Goal: Task Accomplishment & Management: Manage account settings

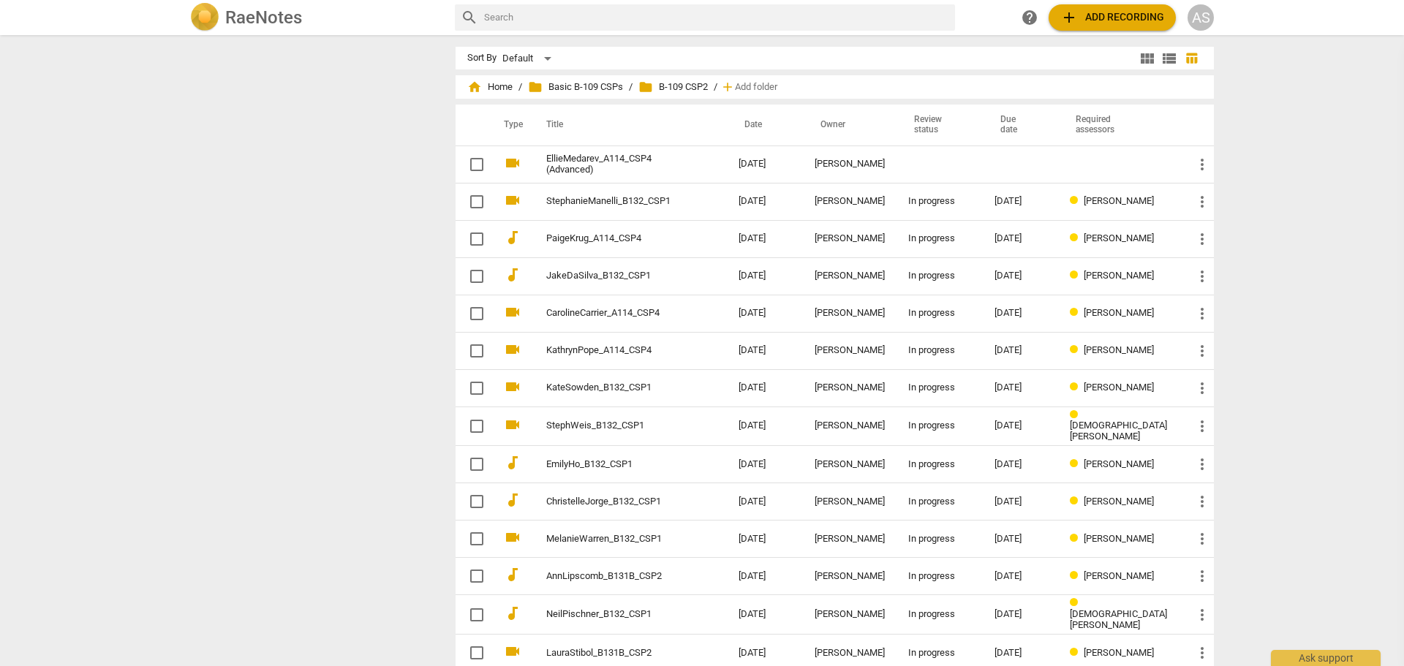
click at [300, 47] on div at bounding box center [317, 47] width 254 height 0
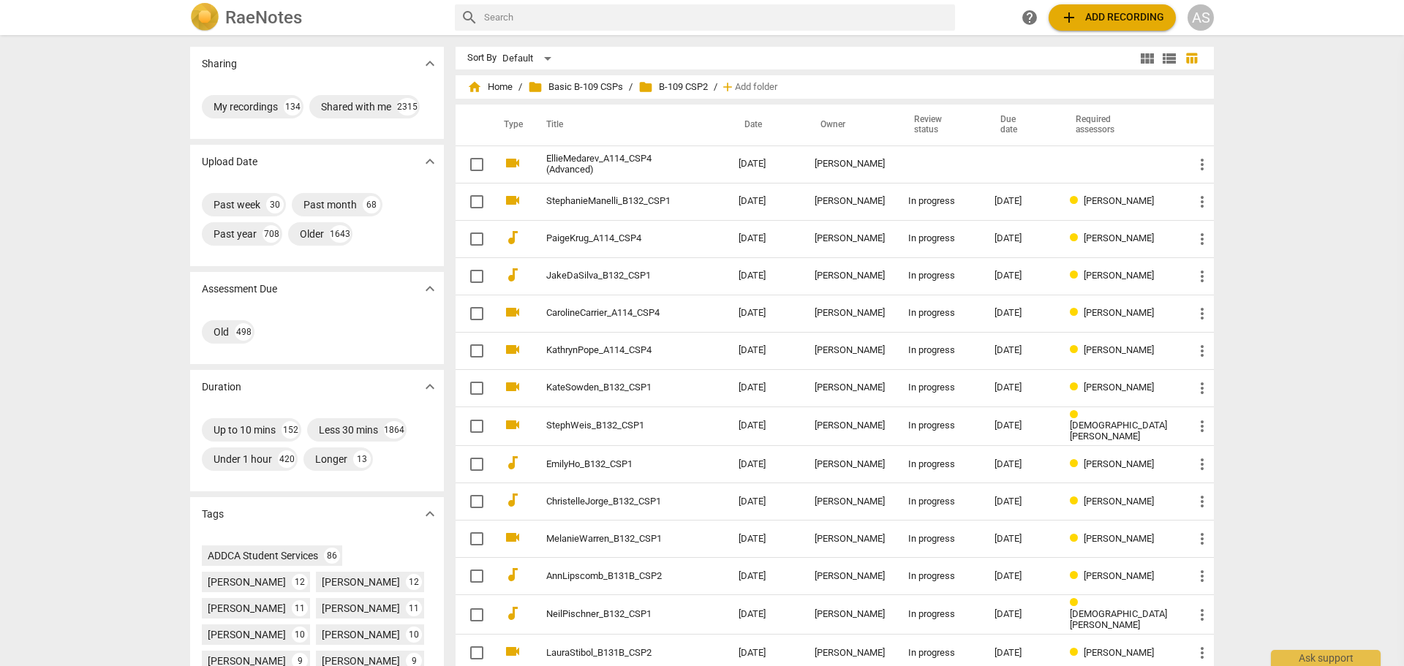
click at [1211, 11] on div "AS" at bounding box center [1201, 17] width 26 height 26
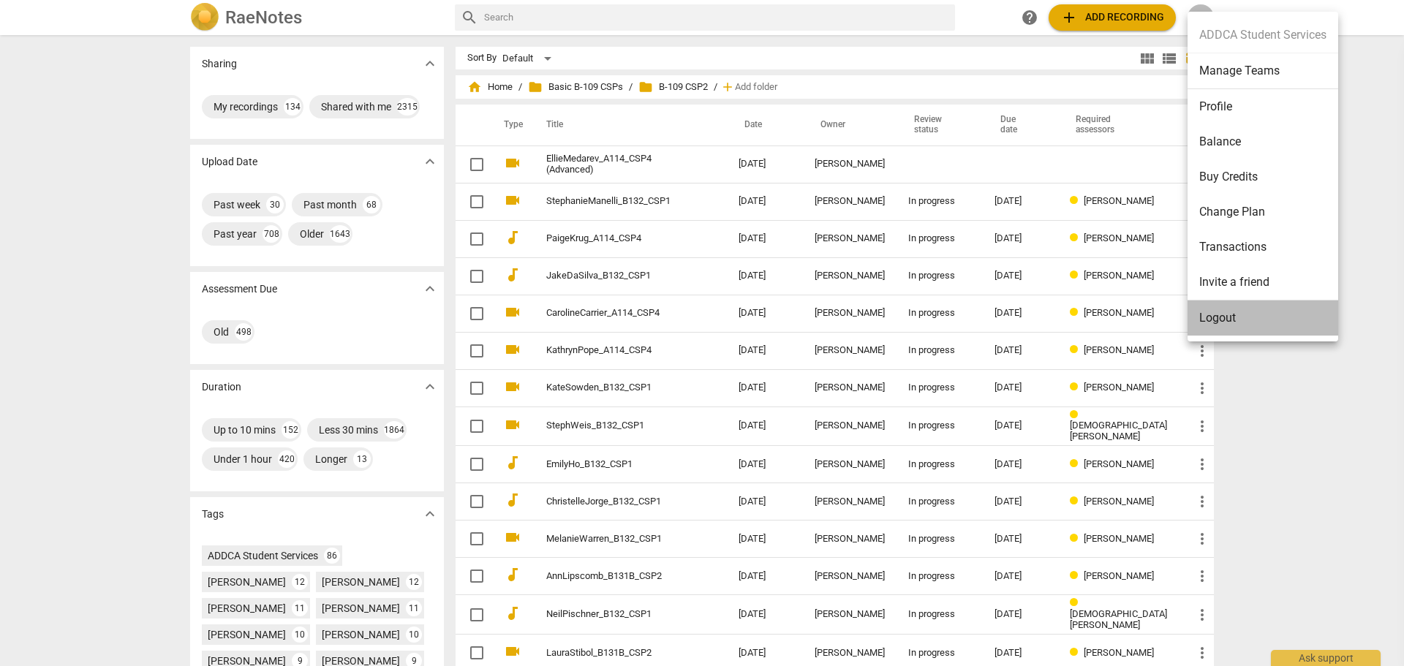
click at [1237, 324] on li "Logout" at bounding box center [1263, 318] width 151 height 35
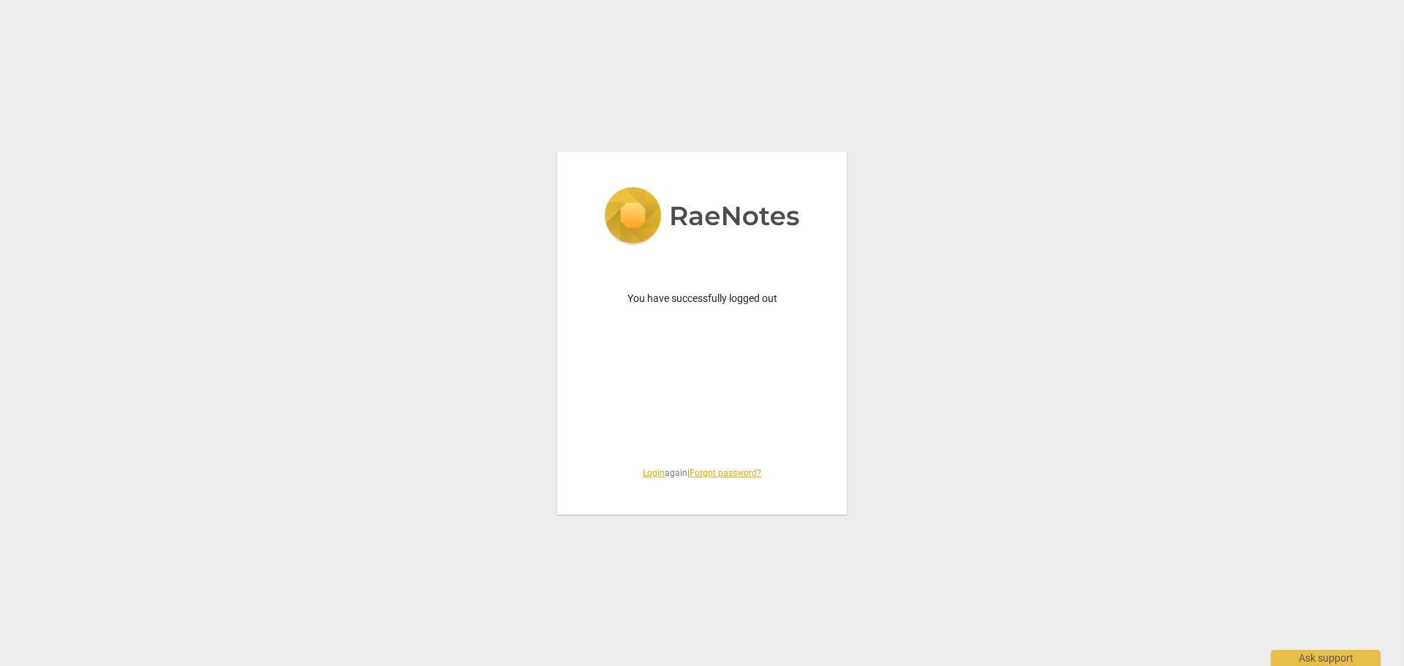
click at [643, 474] on link "Login" at bounding box center [654, 473] width 22 height 10
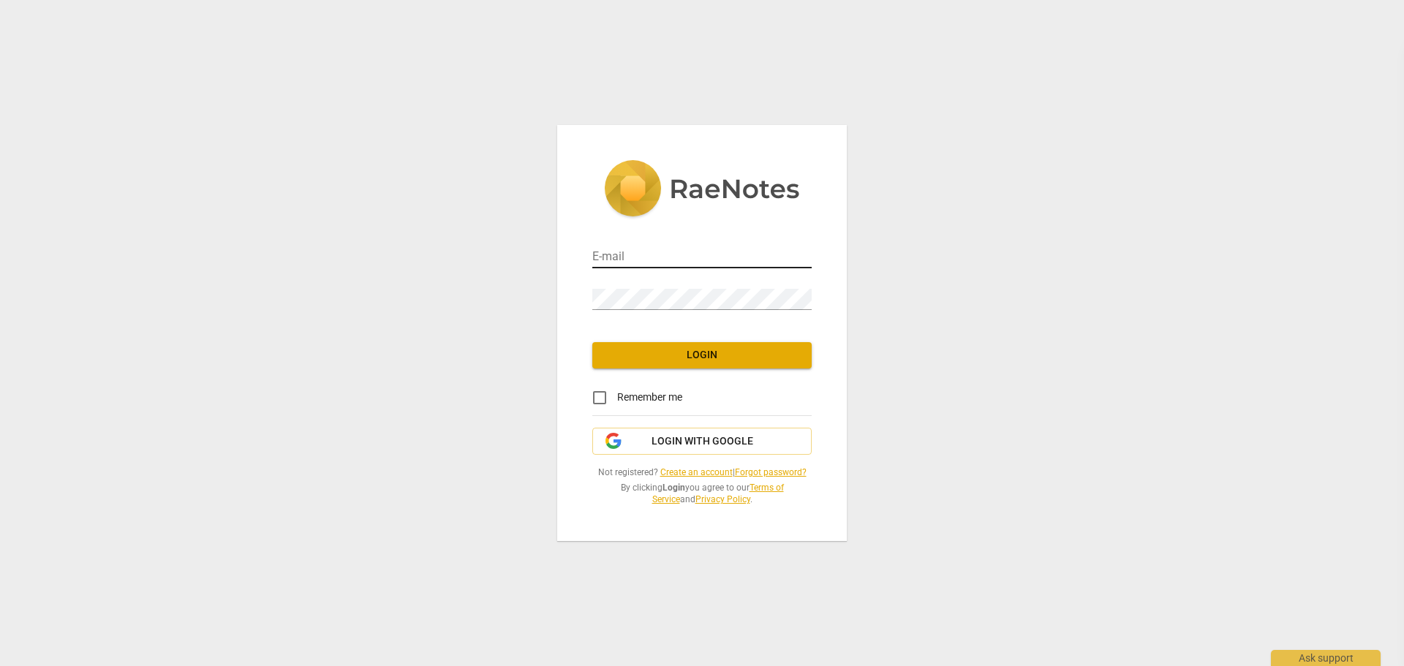
click at [812, 247] on div at bounding box center [812, 247] width 0 height 0
type input "[EMAIL_ADDRESS][DOMAIN_NAME]"
click at [691, 354] on span "Login" at bounding box center [702, 355] width 196 height 15
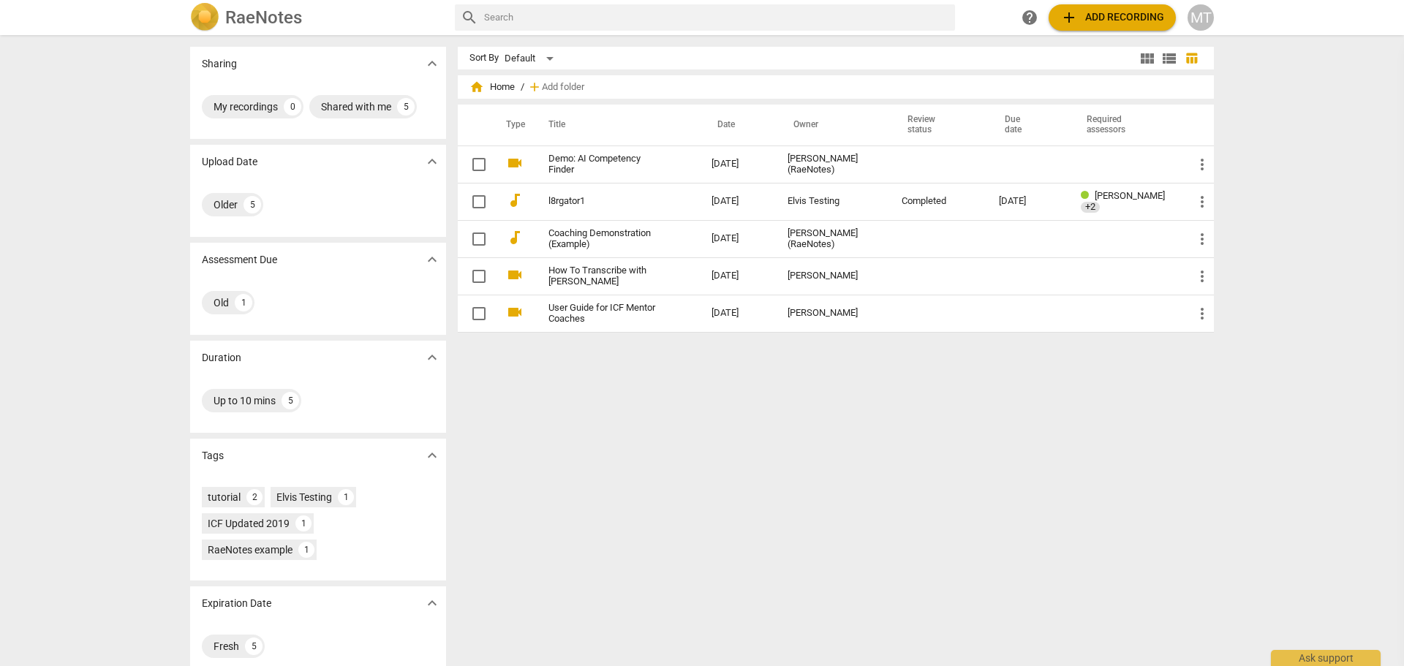
click at [922, 420] on div "Sort By Default view_module view_list table_chart home Home / add Add folder Ty…" at bounding box center [842, 351] width 768 height 608
click at [919, 419] on div "Sort By Default view_module view_list table_chart home Home / add Add folder Ty…" at bounding box center [842, 351] width 768 height 608
click at [918, 417] on div "Sort By Default view_module view_list table_chart home Home / add Add folder Ty…" at bounding box center [842, 351] width 768 height 608
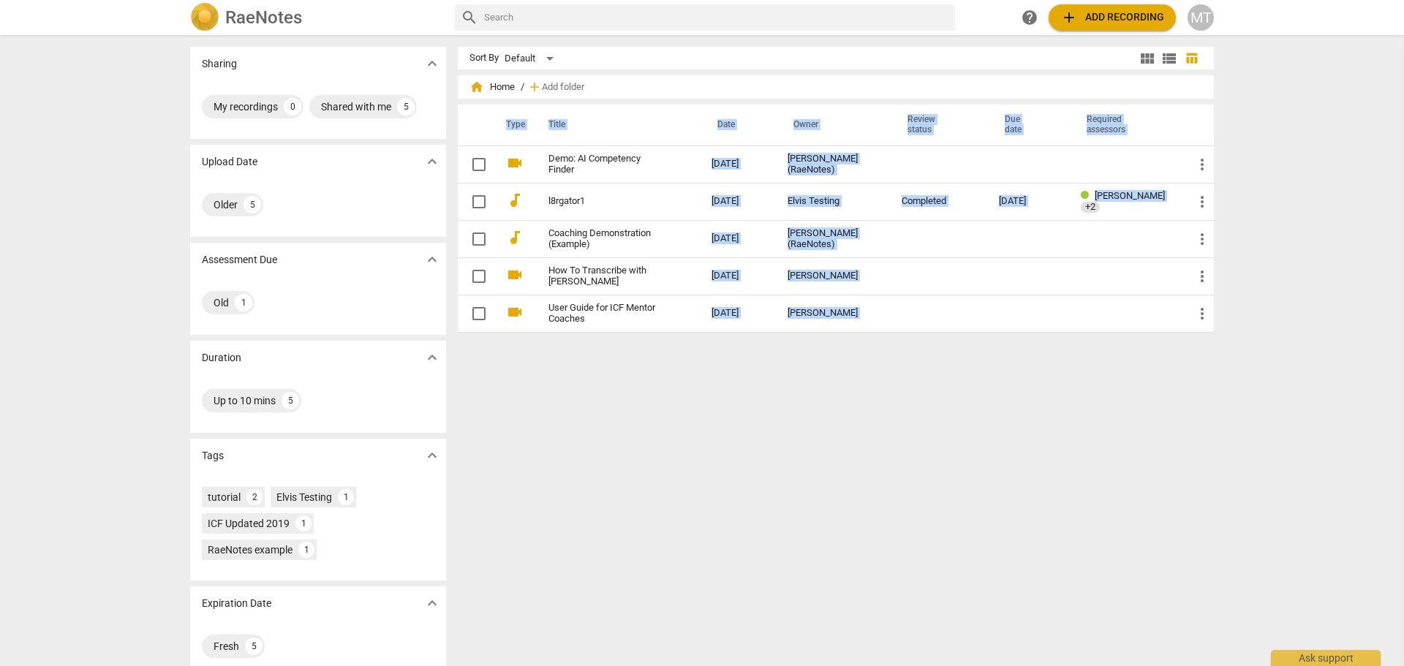
click at [918, 417] on div "Sort By Default view_module view_list table_chart home Home / add Add folder Ty…" at bounding box center [842, 351] width 768 height 608
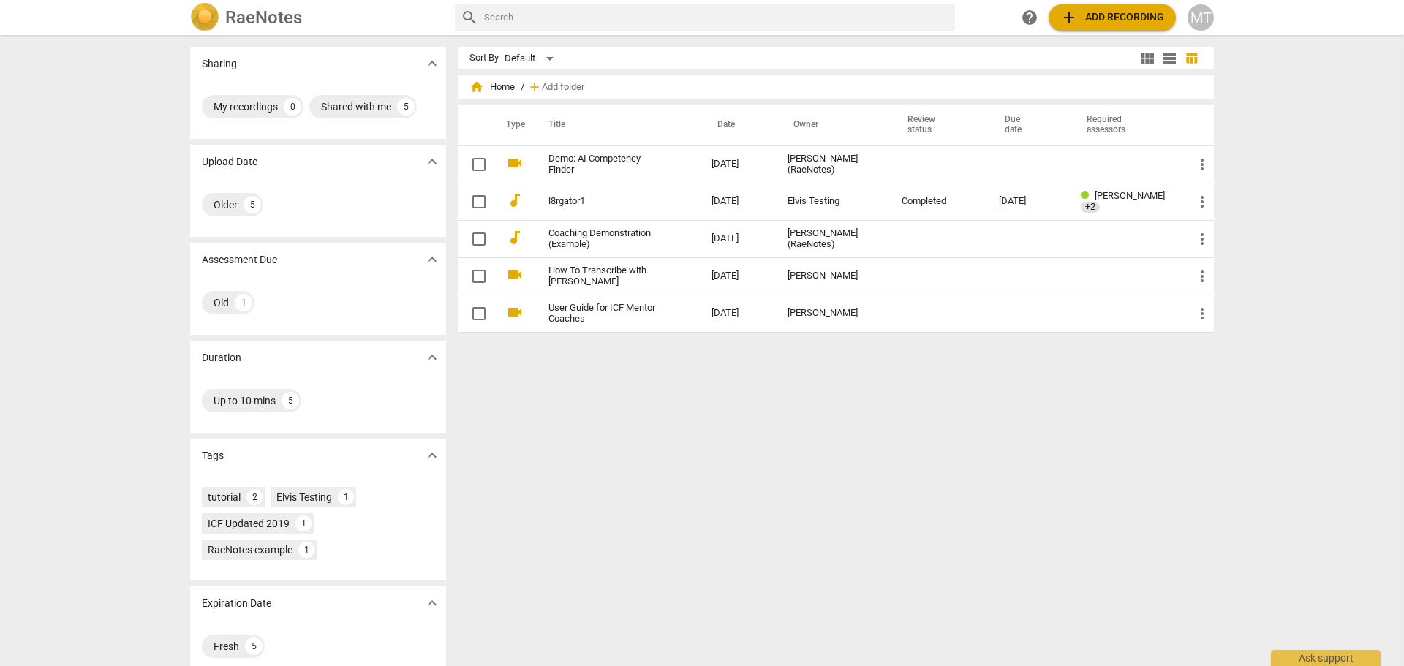
click at [756, 432] on div "Sort By Default view_module view_list table_chart home Home / add Add folder Ty…" at bounding box center [842, 351] width 768 height 608
click at [744, 415] on div "Sort By Default view_module view_list table_chart home Home / add Add folder Ty…" at bounding box center [842, 351] width 768 height 608
click at [745, 423] on div "Sort By Default view_module view_list table_chart home Home / add Add folder Ty…" at bounding box center [842, 351] width 768 height 608
click at [743, 440] on div "Sort By Default view_module view_list table_chart home Home / add Add folder Ty…" at bounding box center [842, 351] width 768 height 608
click at [1083, 20] on span "add Add recording" at bounding box center [1112, 18] width 104 height 18
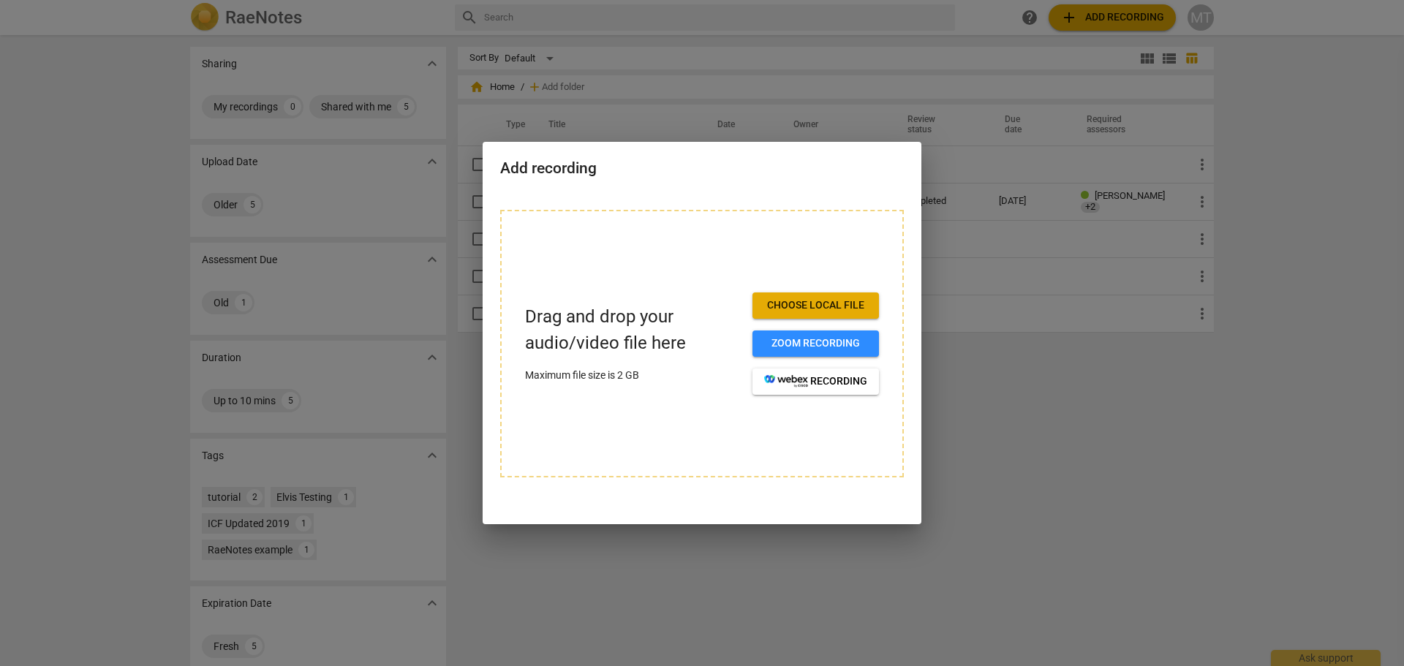
click at [1108, 486] on div at bounding box center [702, 333] width 1404 height 666
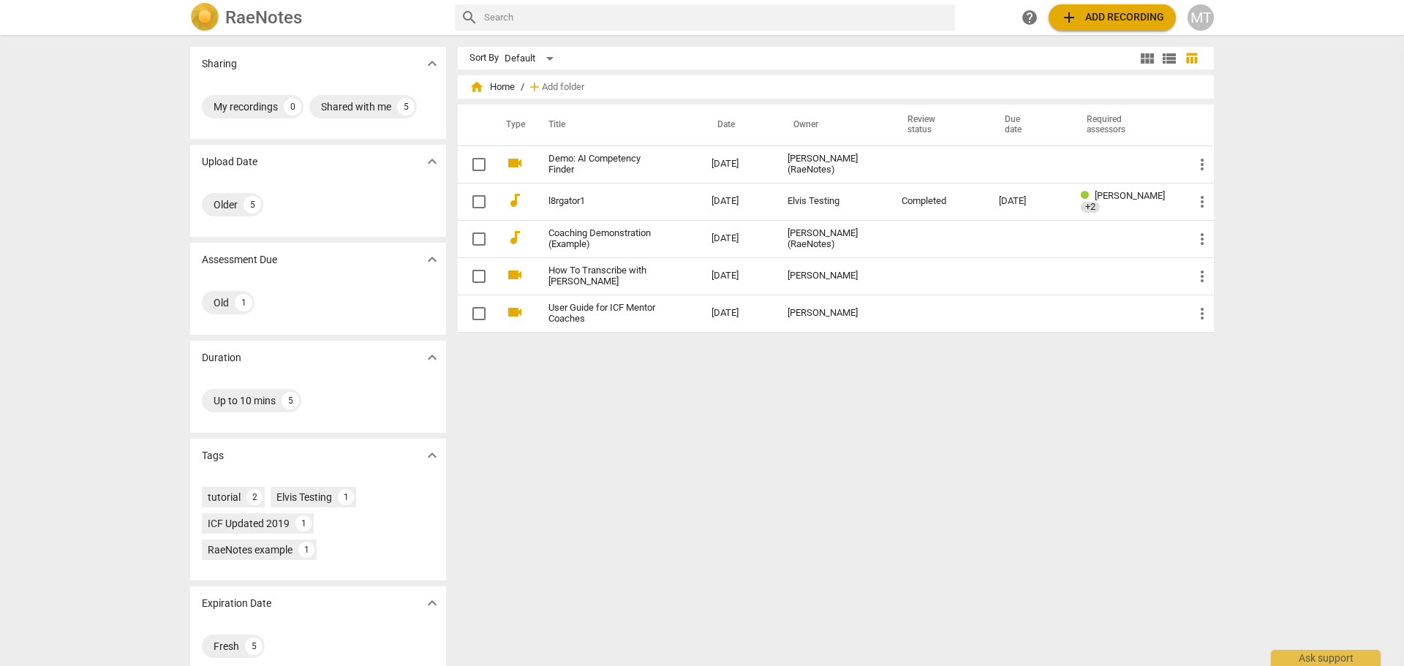
click at [871, 445] on div "Sort By Default view_module view_list table_chart home Home / add Add folder Ty…" at bounding box center [842, 351] width 768 height 608
click at [823, 486] on div "Sort By Default view_module view_list table_chart home Home / add Add folder Ty…" at bounding box center [842, 351] width 768 height 608
click at [826, 477] on div "Sort By Default view_module view_list table_chart home Home / add Add folder Ty…" at bounding box center [842, 351] width 768 height 608
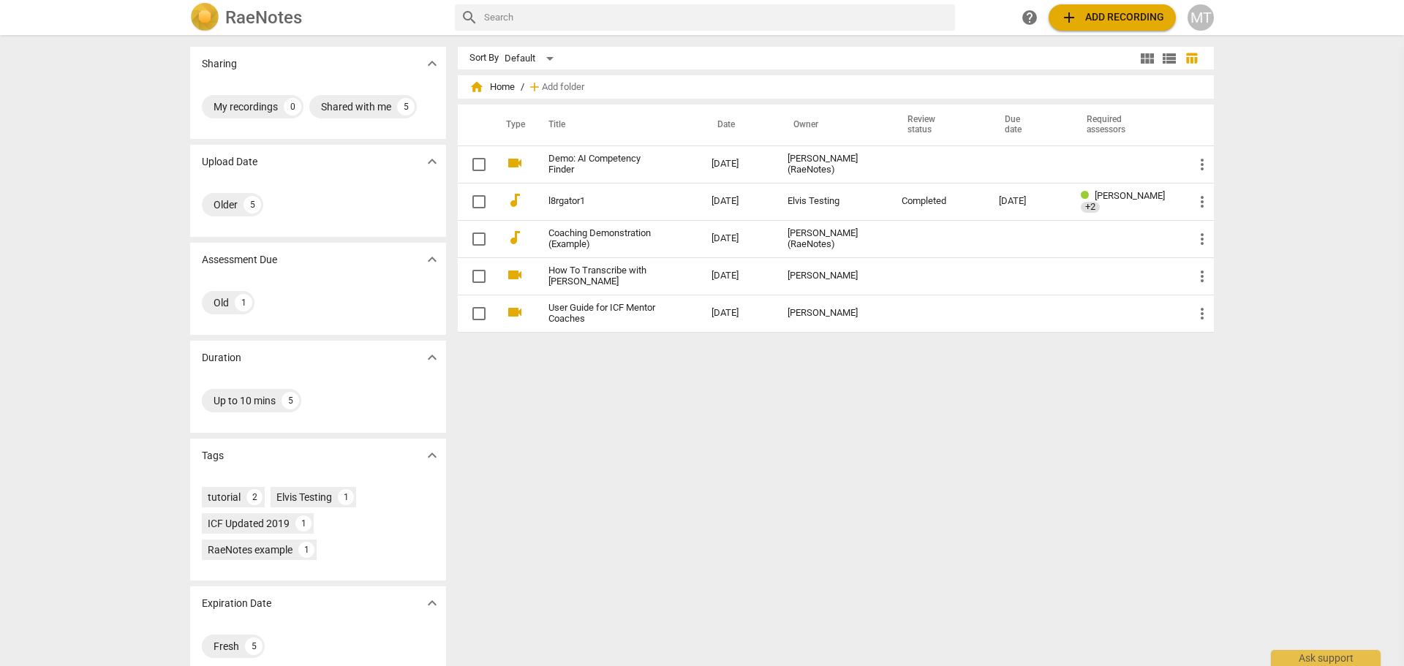
click at [826, 477] on div "Sort By Default view_module view_list table_chart home Home / add Add folder Ty…" at bounding box center [842, 351] width 768 height 608
click at [826, 488] on div "Sort By Default view_module view_list table_chart home Home / add Add folder Ty…" at bounding box center [842, 351] width 768 height 608
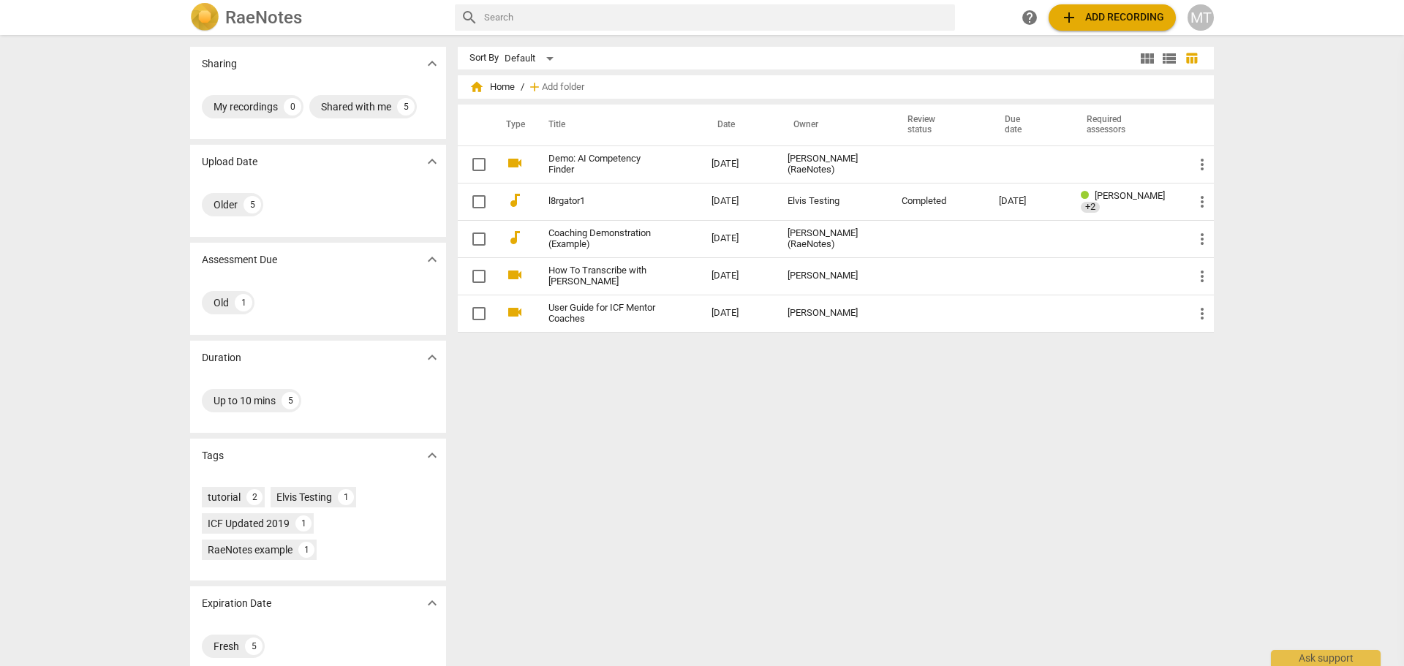
click at [1194, 23] on div "MT" at bounding box center [1201, 17] width 26 height 26
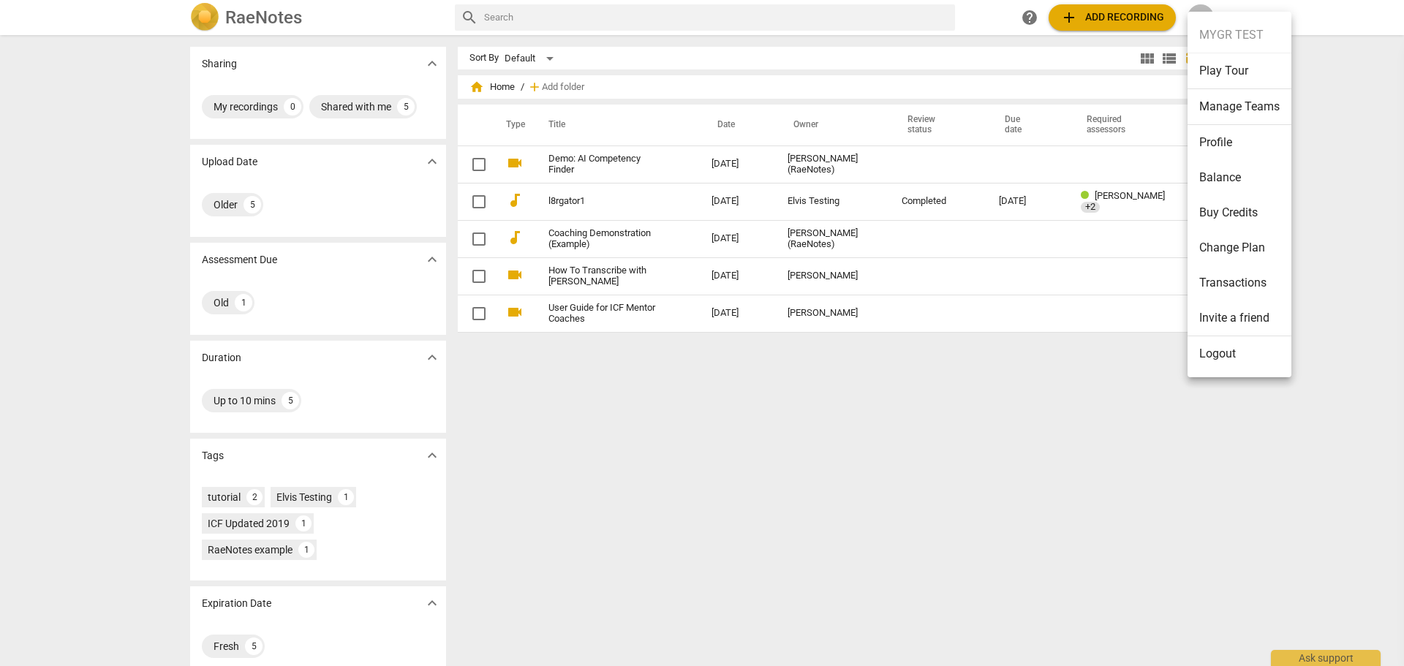
click at [1215, 350] on li "Logout" at bounding box center [1240, 353] width 104 height 35
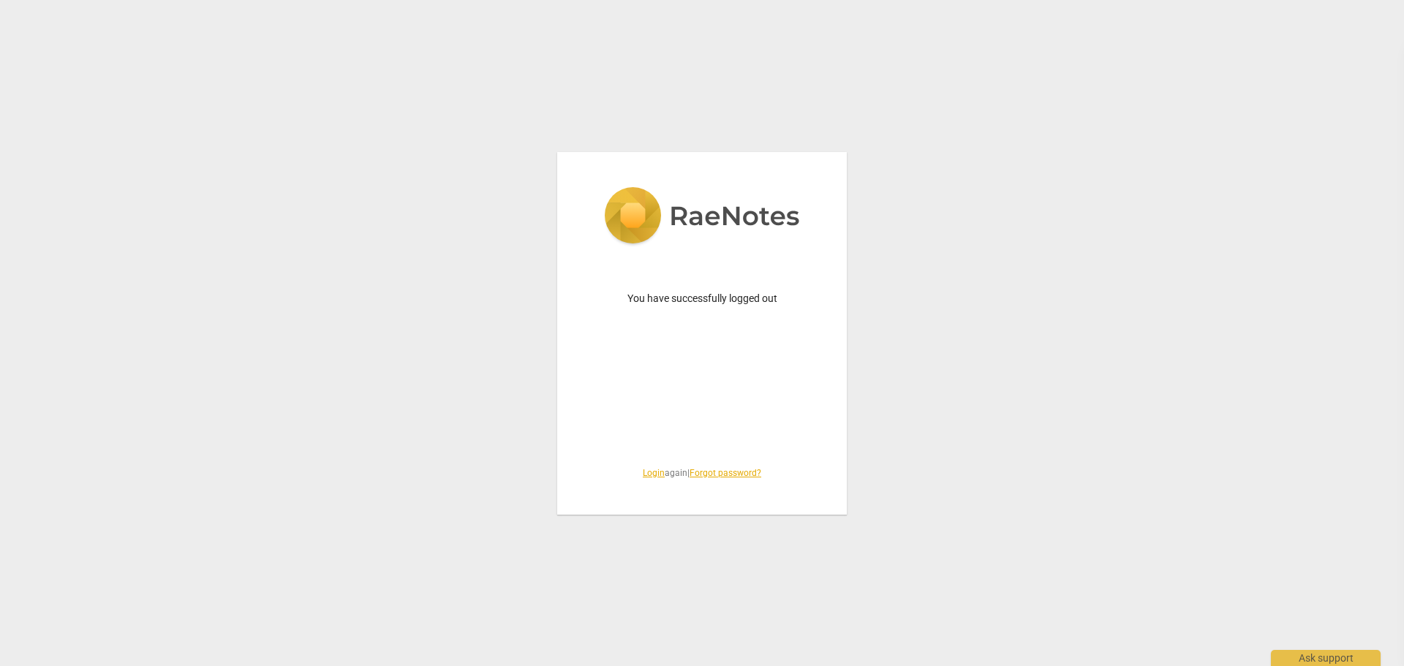
click at [643, 472] on link "Login" at bounding box center [654, 473] width 22 height 10
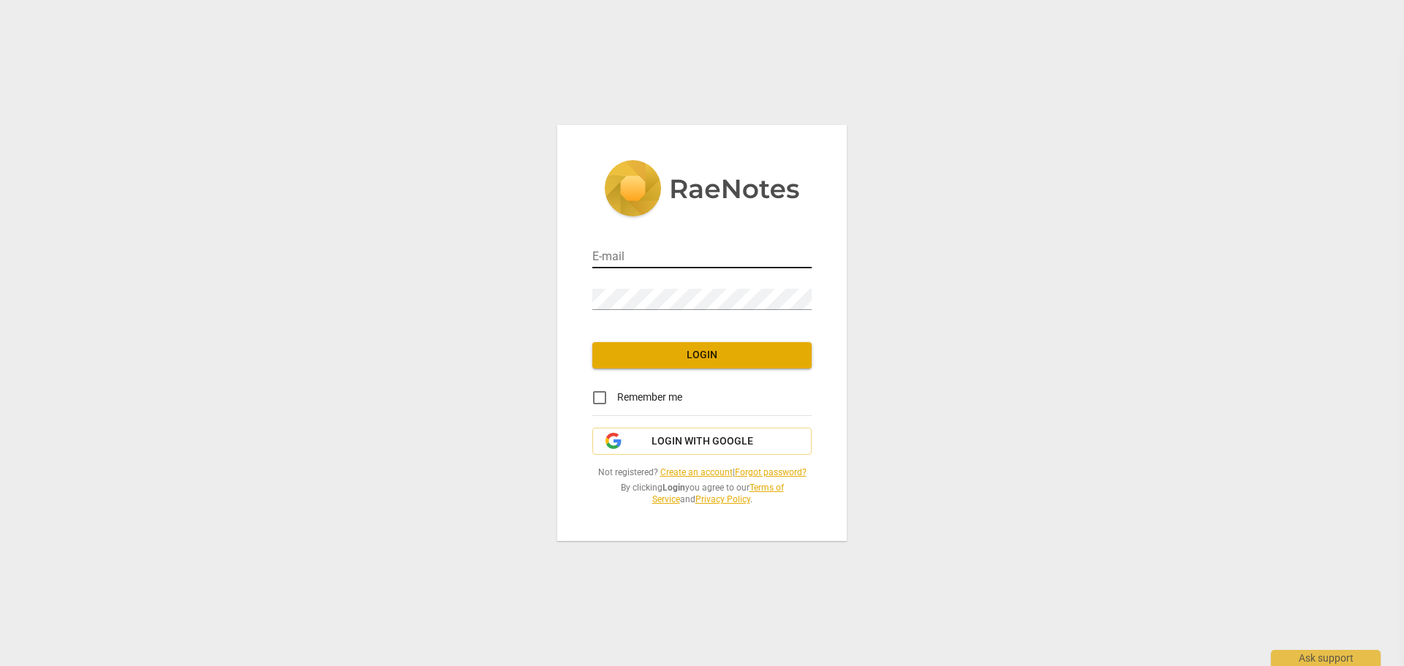
click at [812, 247] on div at bounding box center [812, 247] width 0 height 0
type input "info@addca.com"
click at [658, 356] on span "Login" at bounding box center [702, 355] width 196 height 15
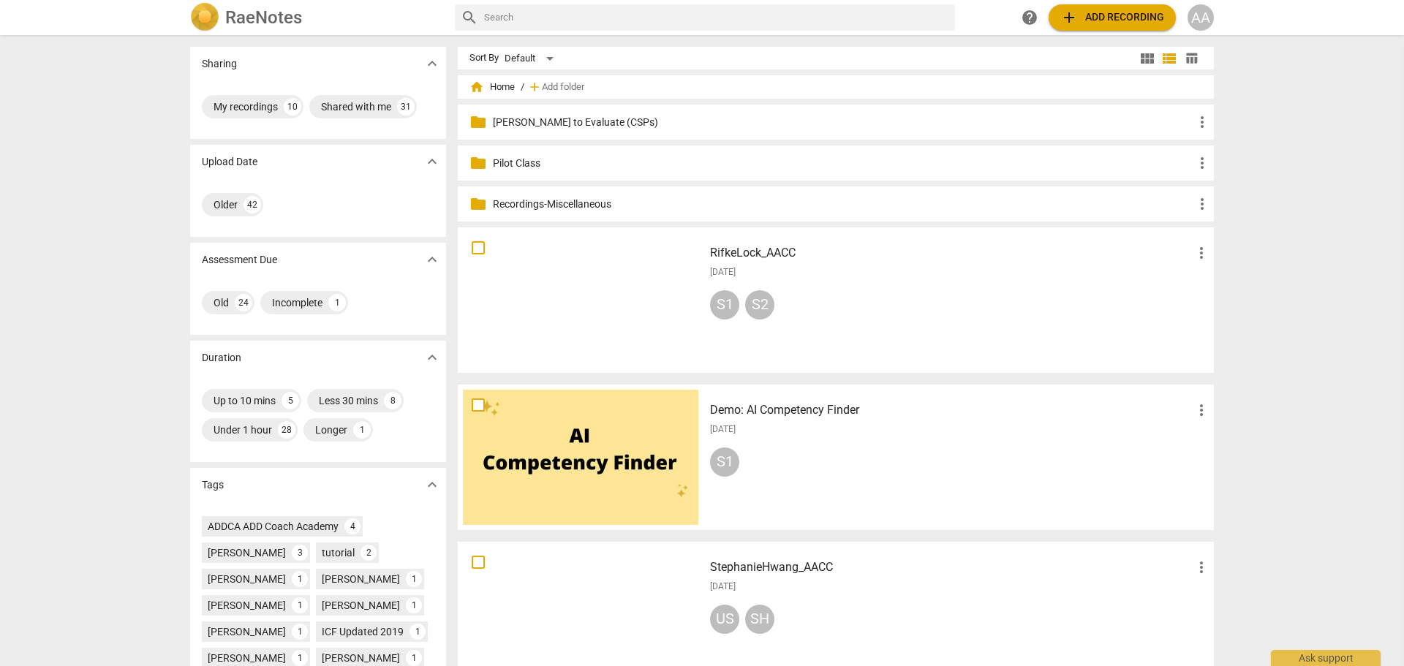
click at [490, 86] on span "home Home" at bounding box center [492, 87] width 45 height 15
click at [475, 85] on span "home" at bounding box center [477, 87] width 15 height 15
click at [503, 84] on span "home Home" at bounding box center [492, 87] width 45 height 15
click at [102, 142] on div "Sharing expand_more My recordings 10 Shared with me 31 Upload Date expand_more …" at bounding box center [702, 352] width 1404 height 630
click at [102, 134] on div "Sharing expand_more My recordings 10 Shared with me 31 Upload Date expand_more …" at bounding box center [702, 352] width 1404 height 630
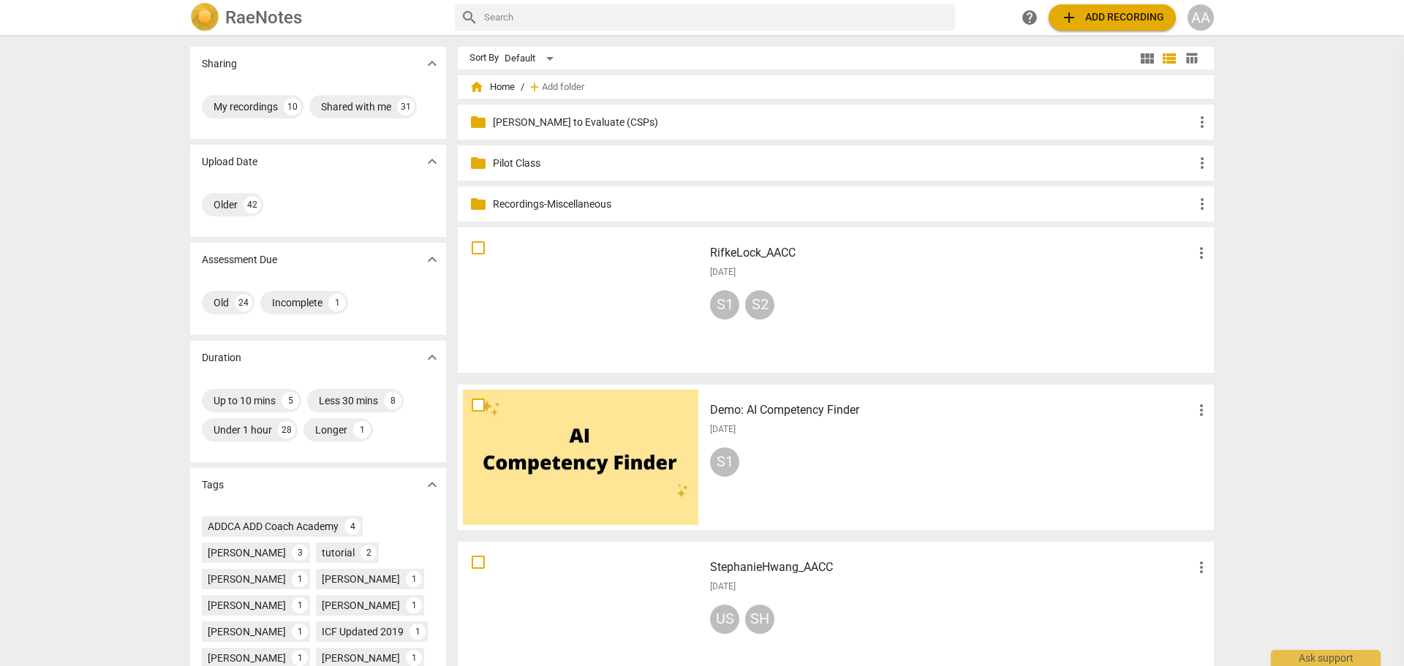
click at [1248, 96] on div "Sharing expand_more My recordings 10 Shared with me 31 Upload Date expand_more …" at bounding box center [702, 352] width 1404 height 630
click at [206, 7] on img at bounding box center [204, 17] width 29 height 29
click at [539, 57] on div "Default" at bounding box center [532, 58] width 54 height 23
click at [41, 158] on div at bounding box center [702, 333] width 1404 height 666
click at [198, 19] on img at bounding box center [204, 17] width 29 height 29
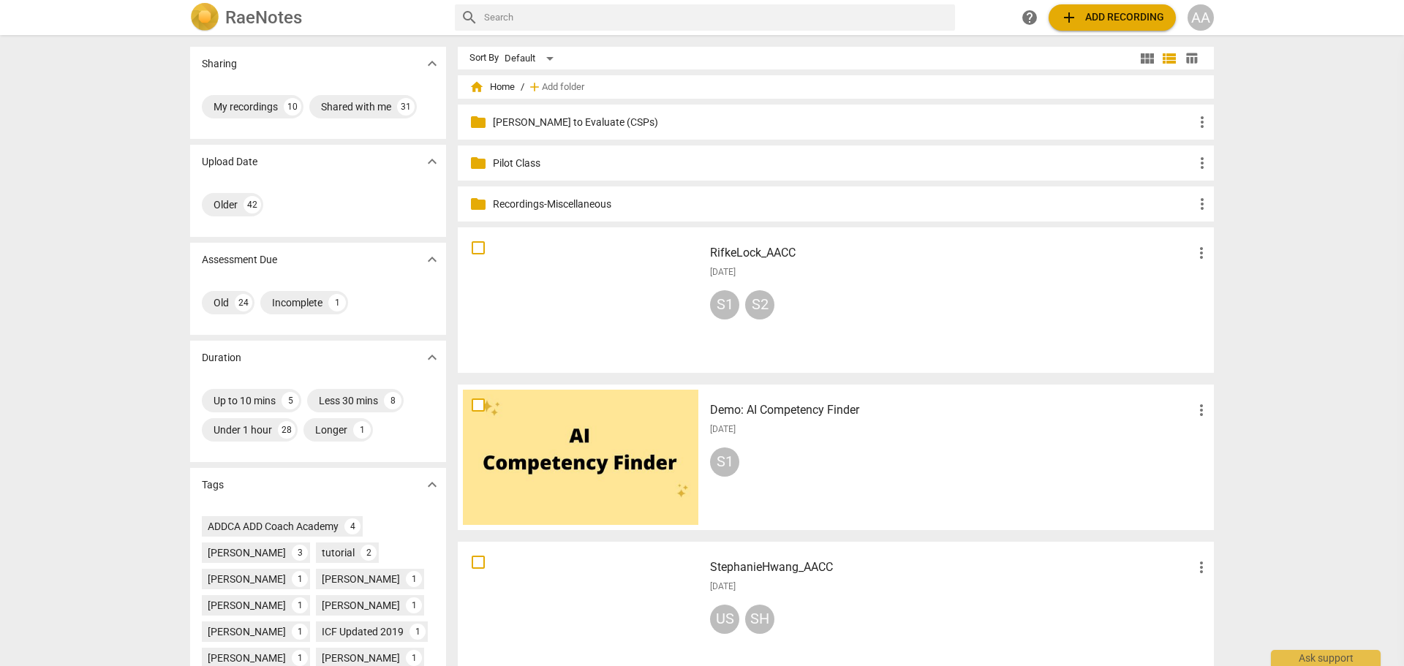
click at [1297, 123] on div "Sharing expand_more My recordings 10 Shared with me 31 Upload Date expand_more …" at bounding box center [702, 352] width 1404 height 630
click at [1140, 62] on span "view_module" at bounding box center [1148, 59] width 18 height 18
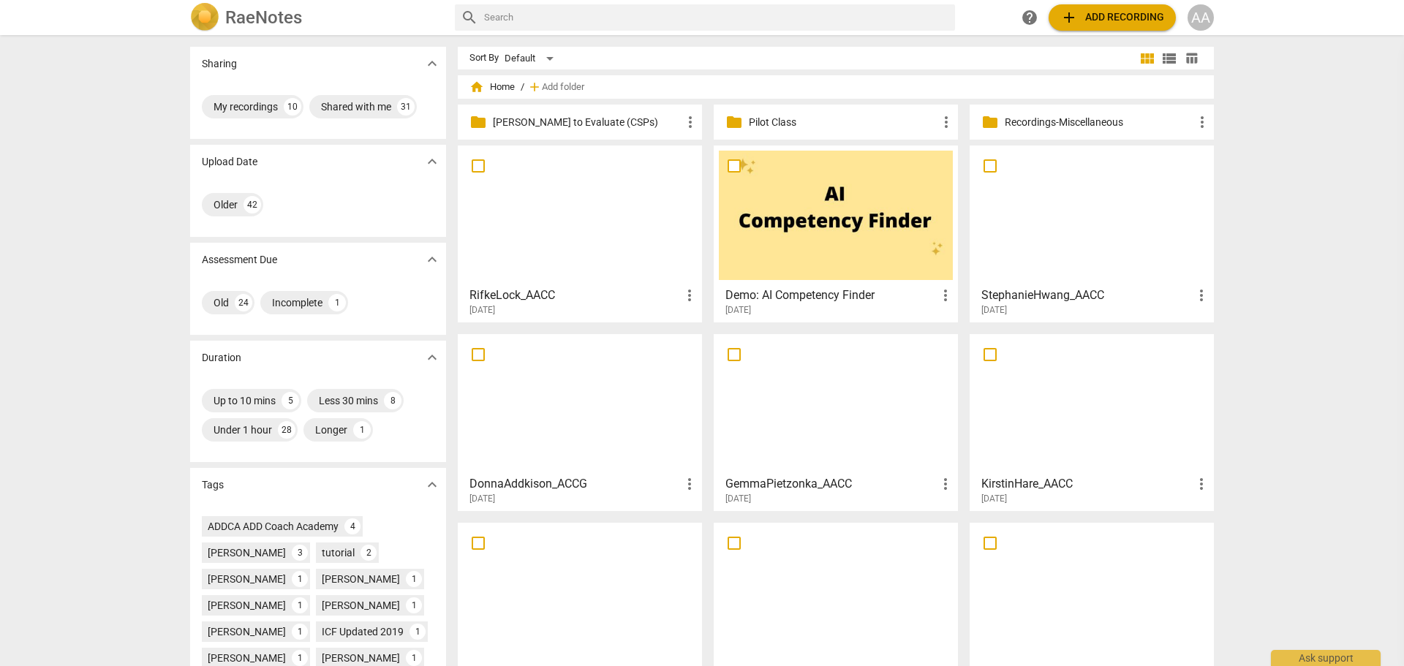
click at [1172, 64] on span "view_list" at bounding box center [1170, 59] width 18 height 18
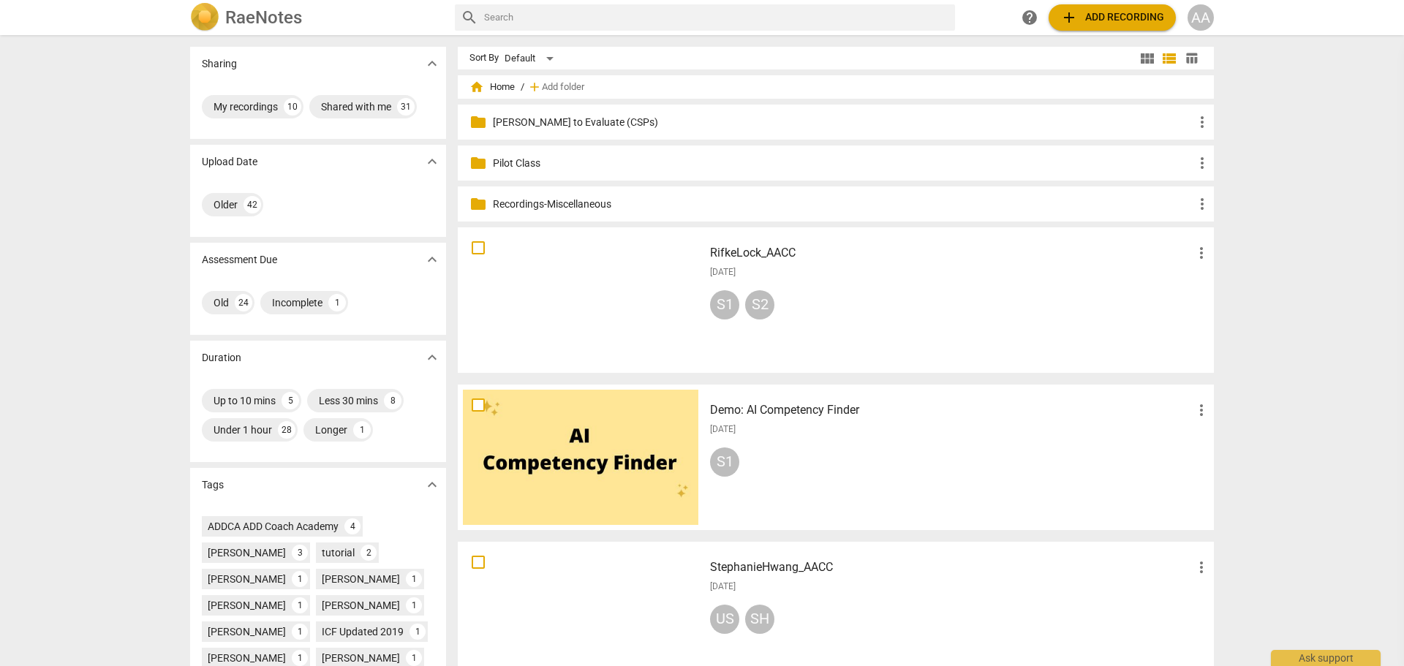
click at [1188, 61] on span "table_chart" at bounding box center [1192, 58] width 14 height 14
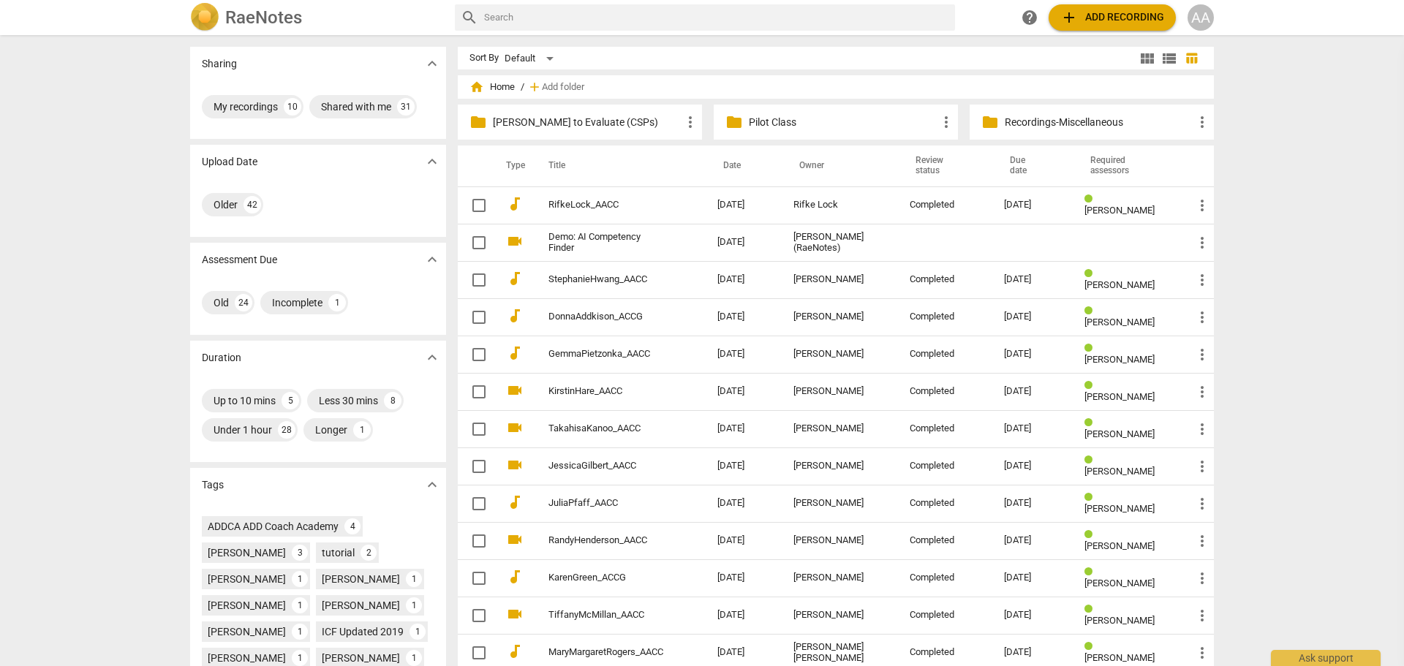
click at [1242, 117] on div "Sharing expand_more My recordings 10 Shared with me 31 Upload Date expand_more …" at bounding box center [702, 352] width 1404 height 630
click at [34, 138] on div "Sharing expand_more My recordings 10 Shared with me 31 Upload Date expand_more …" at bounding box center [702, 352] width 1404 height 630
click at [1259, 121] on div "Sharing expand_more My recordings 10 Shared with me 31 Upload Date expand_more …" at bounding box center [702, 352] width 1404 height 630
click at [1195, 121] on span "more_vert" at bounding box center [1203, 122] width 18 height 18
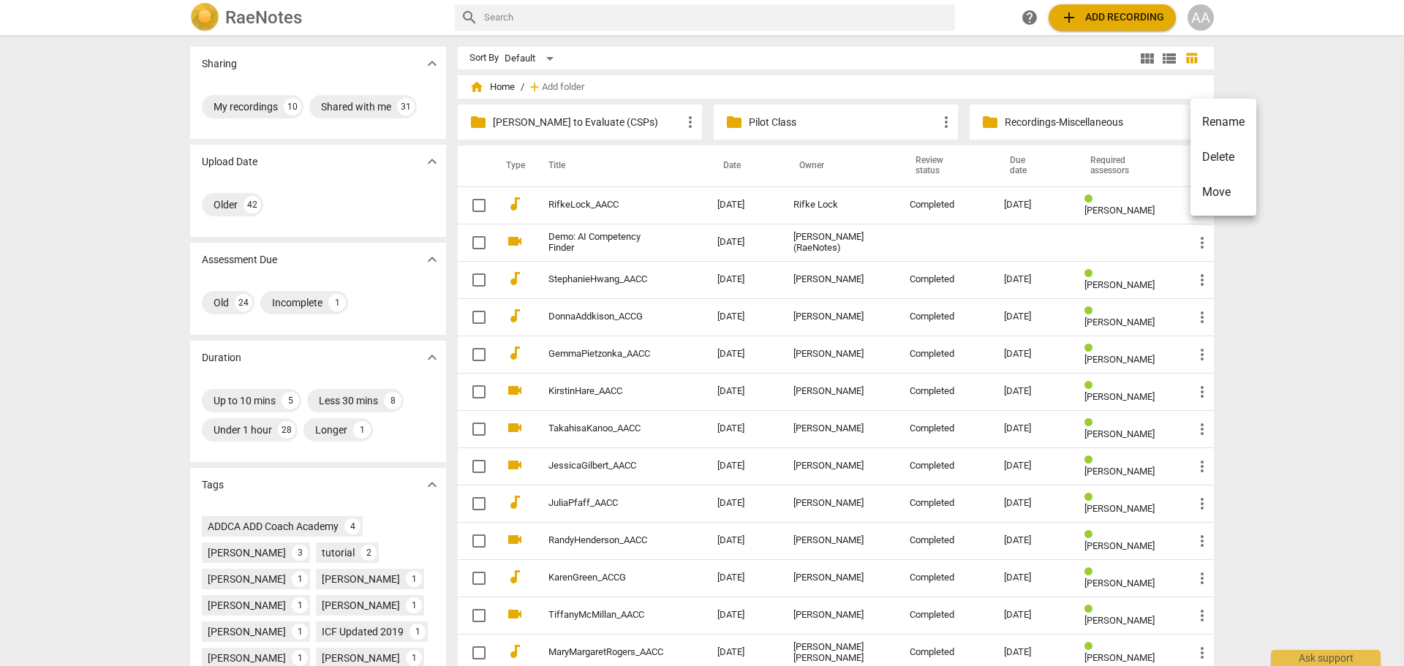
click at [1300, 113] on div at bounding box center [702, 333] width 1404 height 666
click at [1300, 113] on div "Sharing expand_more My recordings 10 Shared with me 31 Upload Date expand_more …" at bounding box center [702, 352] width 1404 height 630
click at [536, 58] on div "Default" at bounding box center [532, 58] width 54 height 23
click at [536, 75] on li "Relevance" at bounding box center [537, 86] width 69 height 28
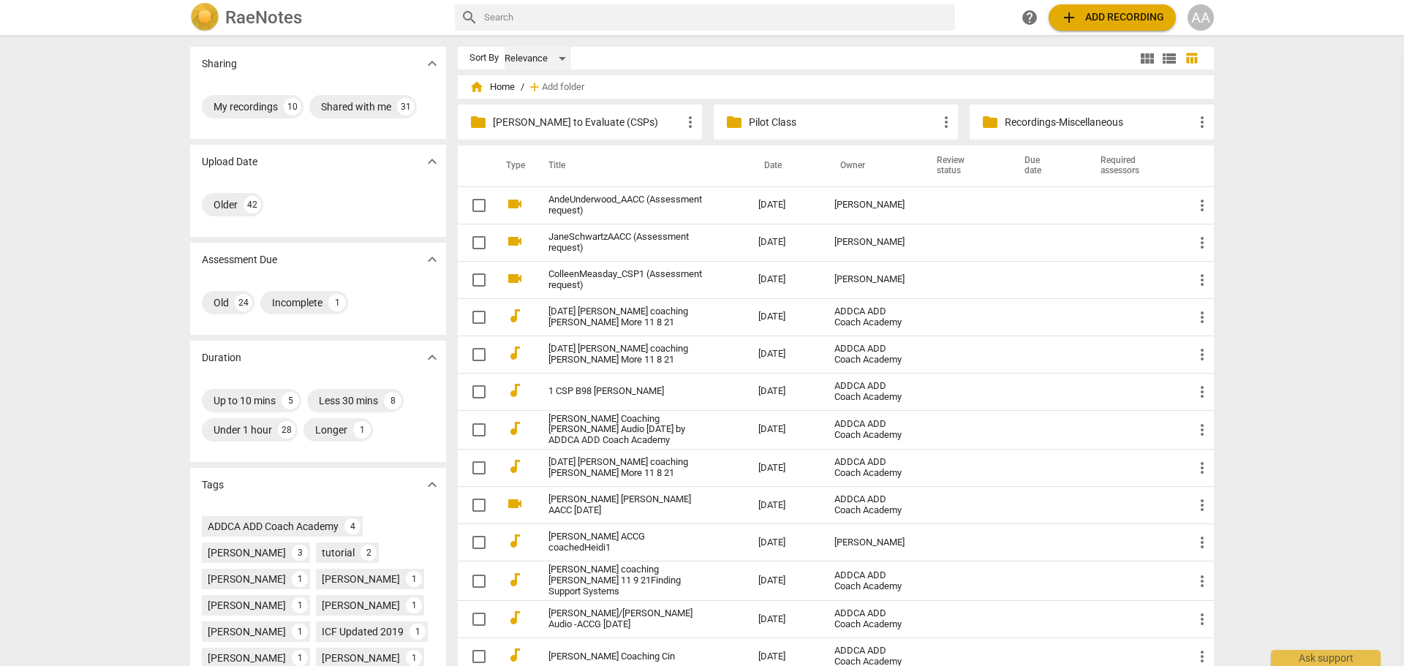
click at [542, 55] on div "Relevance" at bounding box center [538, 58] width 67 height 23
click at [535, 88] on li "Recent" at bounding box center [537, 87] width 69 height 28
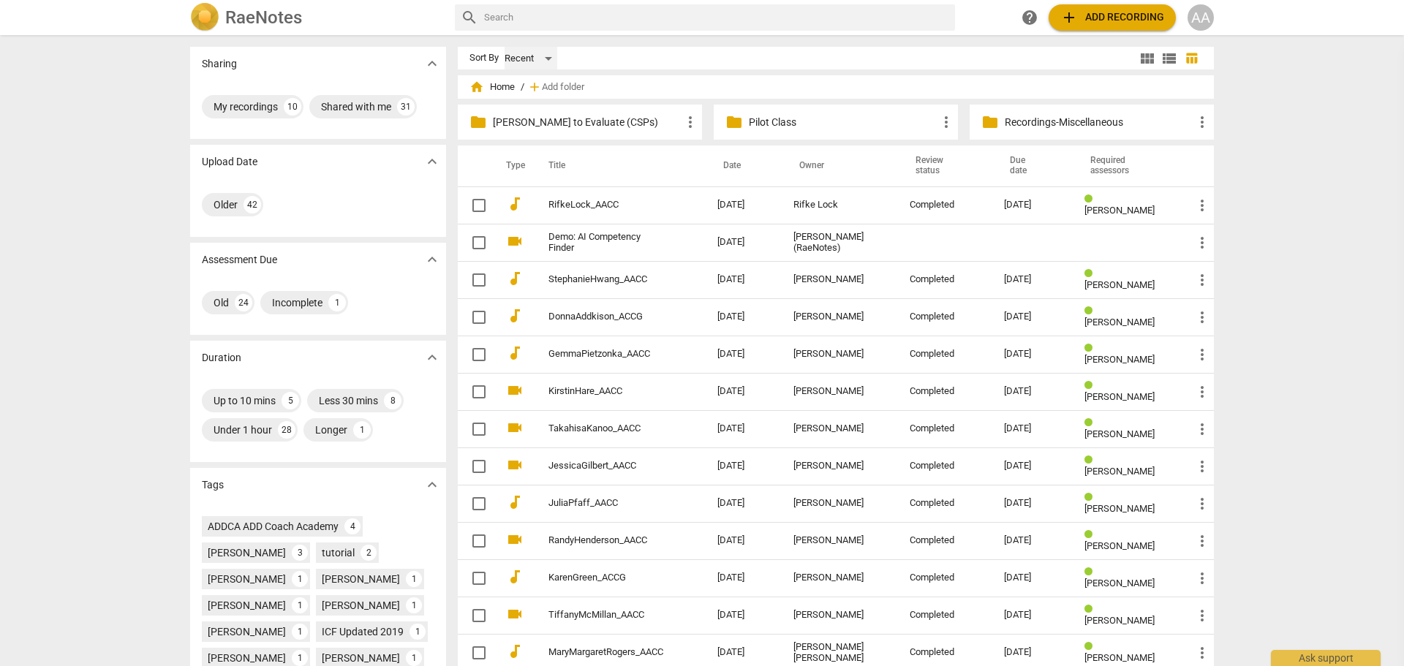
click at [546, 56] on div "Recent" at bounding box center [531, 58] width 53 height 23
click at [553, 23] on li "Default" at bounding box center [537, 32] width 69 height 28
click at [1295, 150] on div "Sharing expand_more My recordings 10 Shared with me 31 Upload Date expand_more …" at bounding box center [702, 352] width 1404 height 630
click at [1295, 147] on div "Sharing expand_more My recordings 10 Shared with me 31 Upload Date expand_more …" at bounding box center [702, 352] width 1404 height 630
click at [1139, 53] on span "view_module" at bounding box center [1148, 59] width 18 height 18
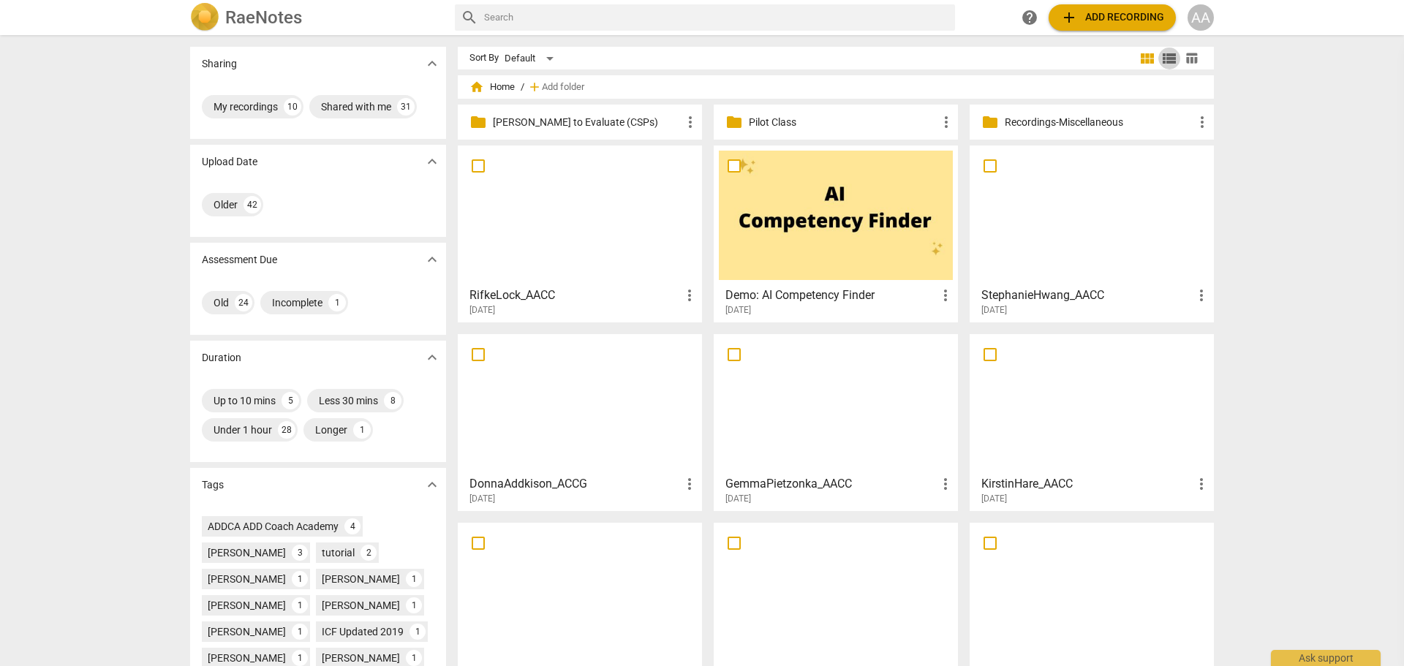
click at [1167, 57] on span "view_list" at bounding box center [1170, 59] width 18 height 18
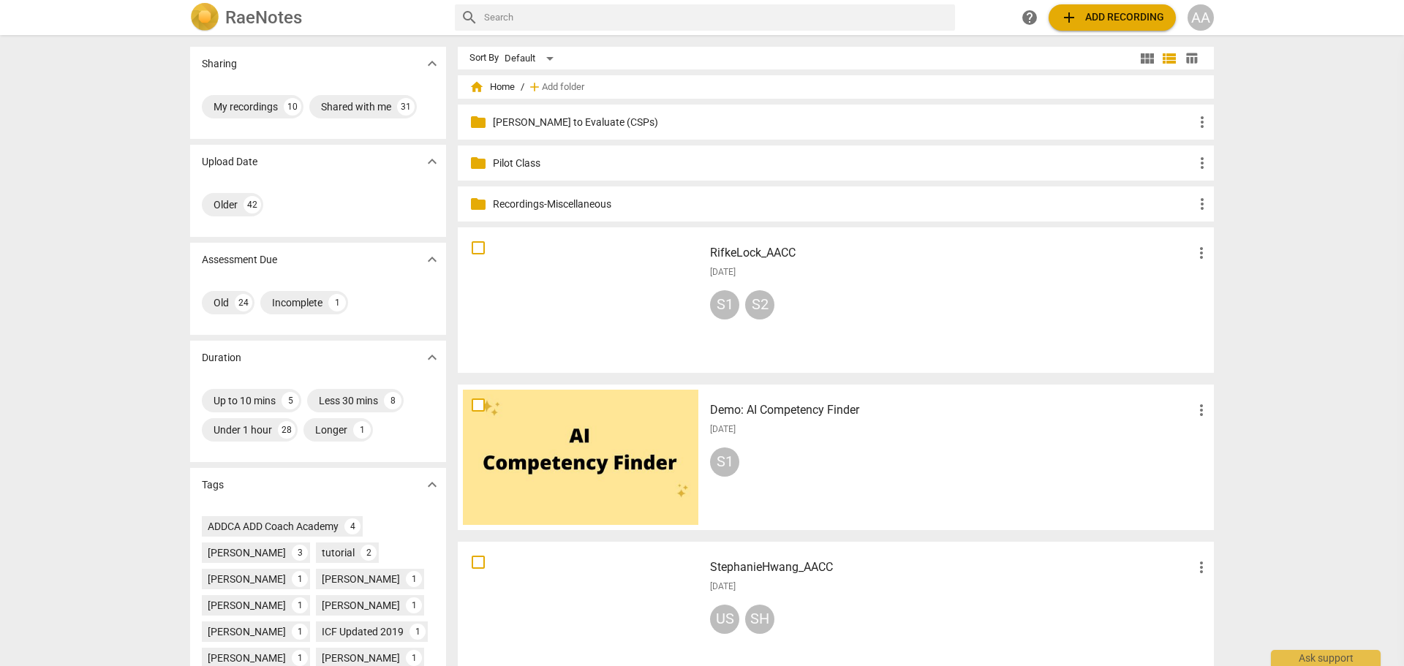
click at [1186, 59] on span "table_chart" at bounding box center [1192, 58] width 14 height 14
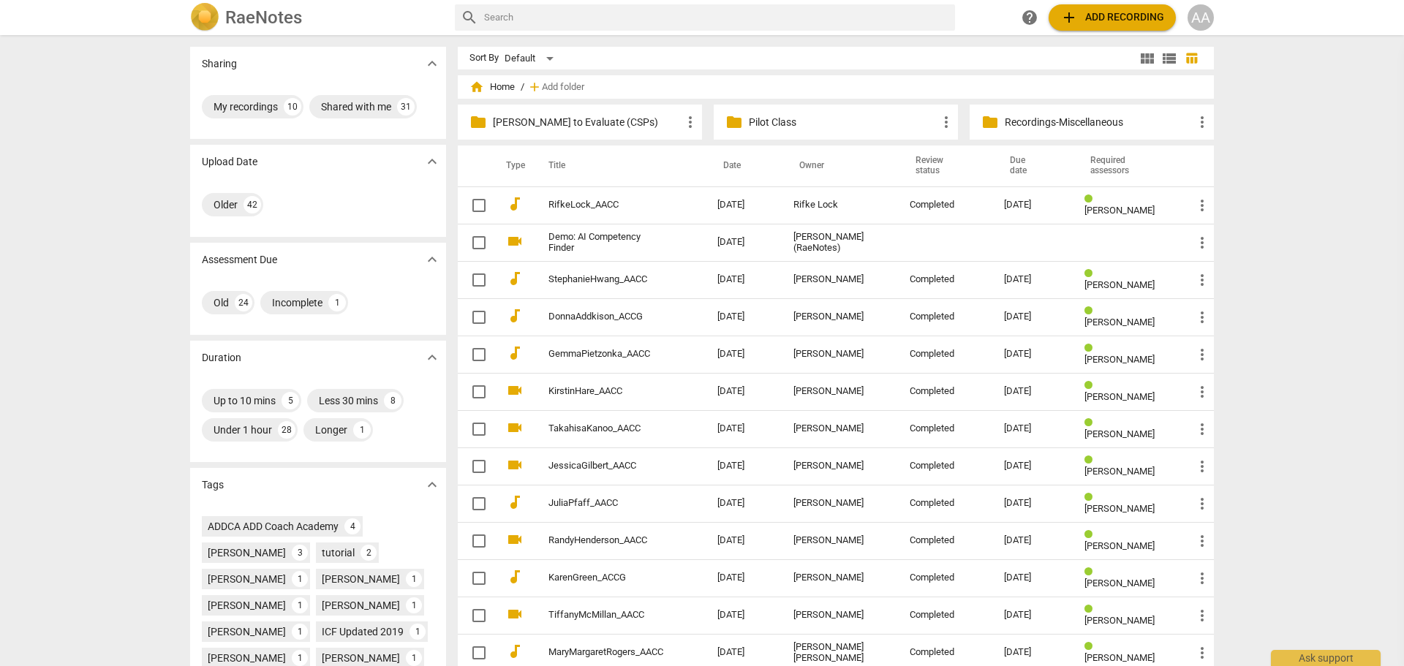
click at [1284, 123] on div "Sharing expand_more My recordings 10 Shared with me 31 Upload Date expand_more …" at bounding box center [702, 352] width 1404 height 630
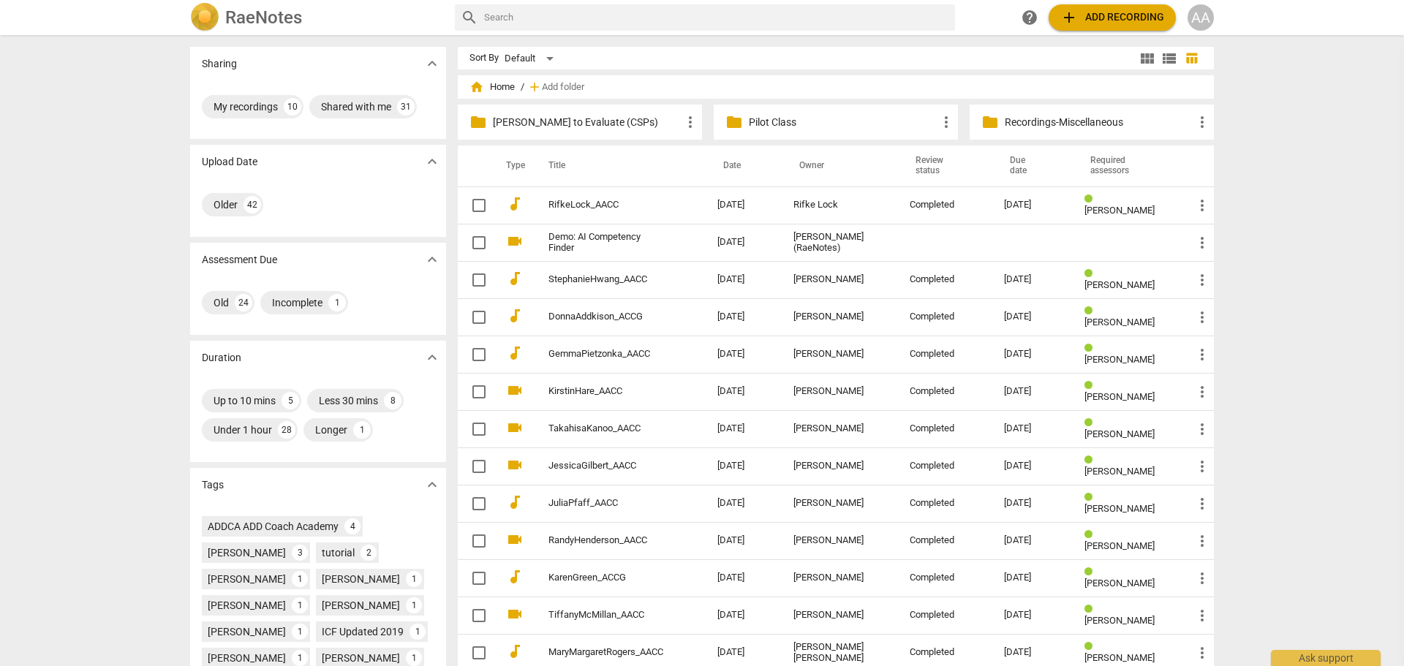
click at [66, 153] on div "Sharing expand_more My recordings 10 Shared with me 31 Upload Date expand_more …" at bounding box center [702, 352] width 1404 height 630
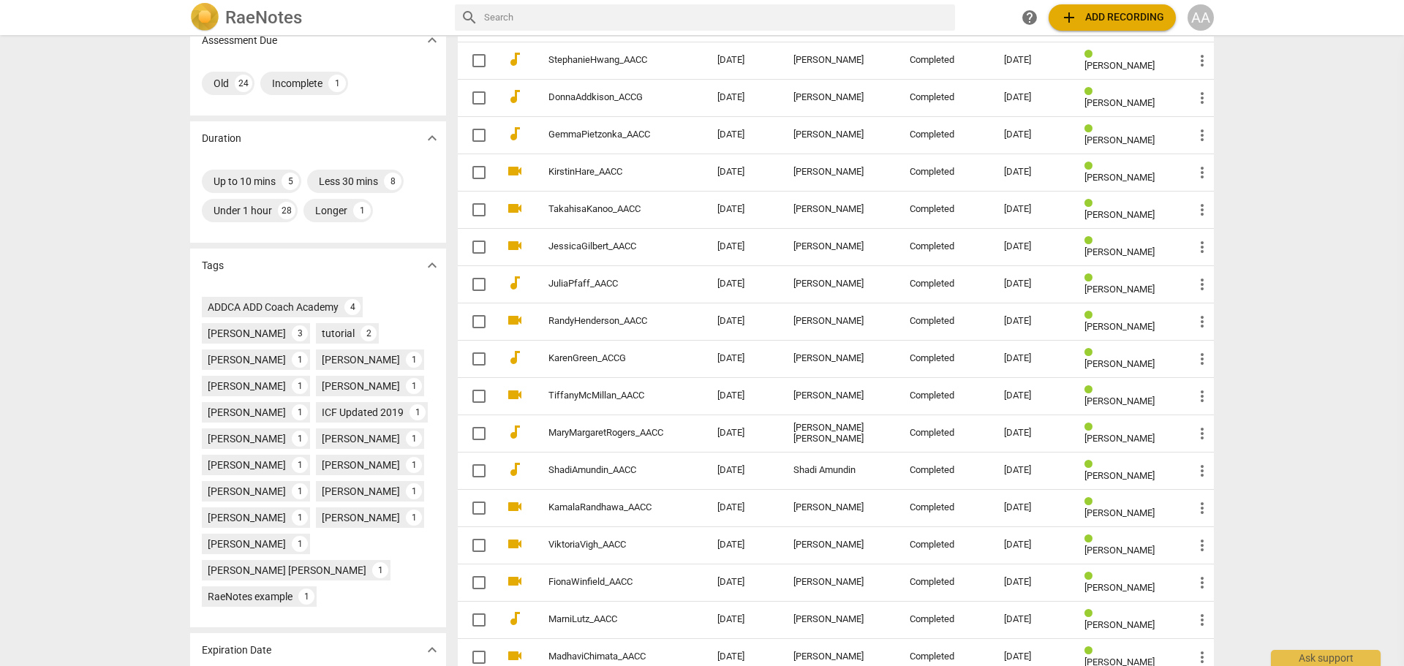
click at [66, 153] on div "Sharing expand_more My recordings 10 Shared with me 31 Upload Date expand_more …" at bounding box center [702, 352] width 1404 height 630
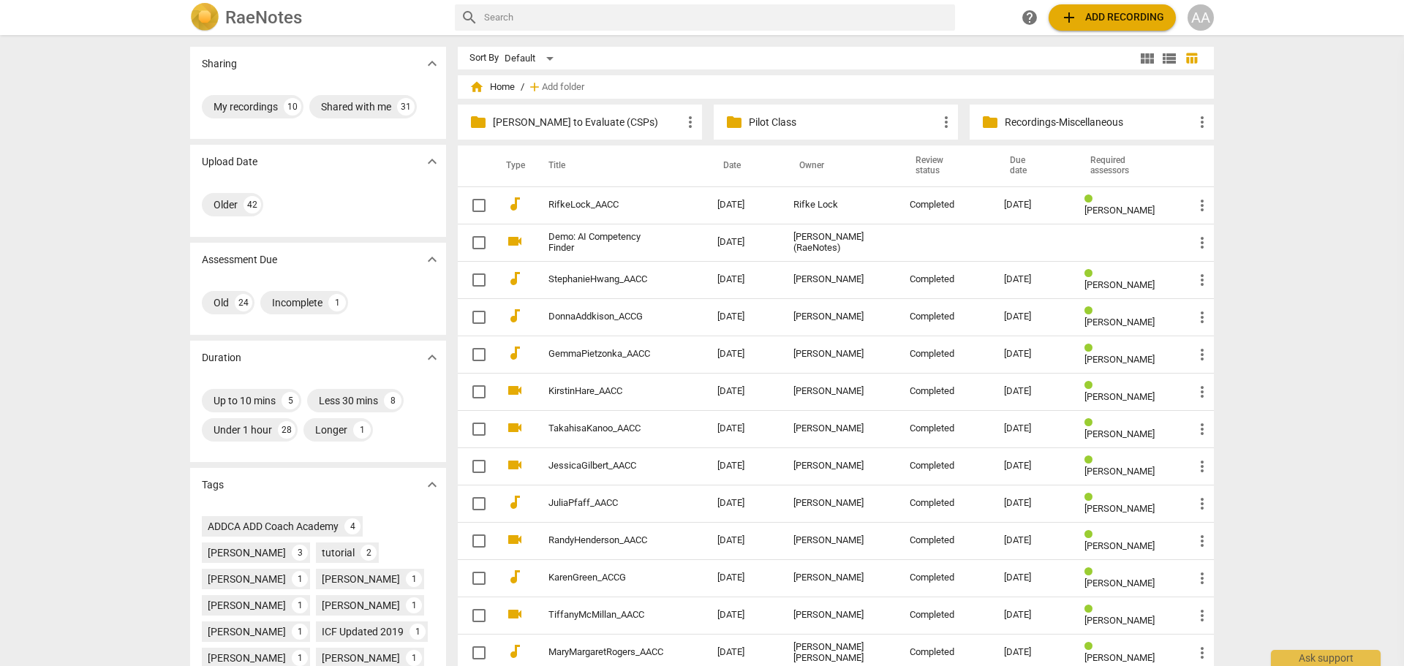
click at [48, 61] on div "Sharing expand_more My recordings 10 Shared with me 31 Upload Date expand_more …" at bounding box center [702, 352] width 1404 height 630
drag, startPoint x: 1250, startPoint y: 67, endPoint x: 1243, endPoint y: 59, distance: 10.4
click at [1250, 67] on div "Sharing expand_more My recordings 10 Shared with me 31 Upload Date expand_more …" at bounding box center [702, 352] width 1404 height 630
click at [1200, 22] on div "AA" at bounding box center [1201, 17] width 26 height 26
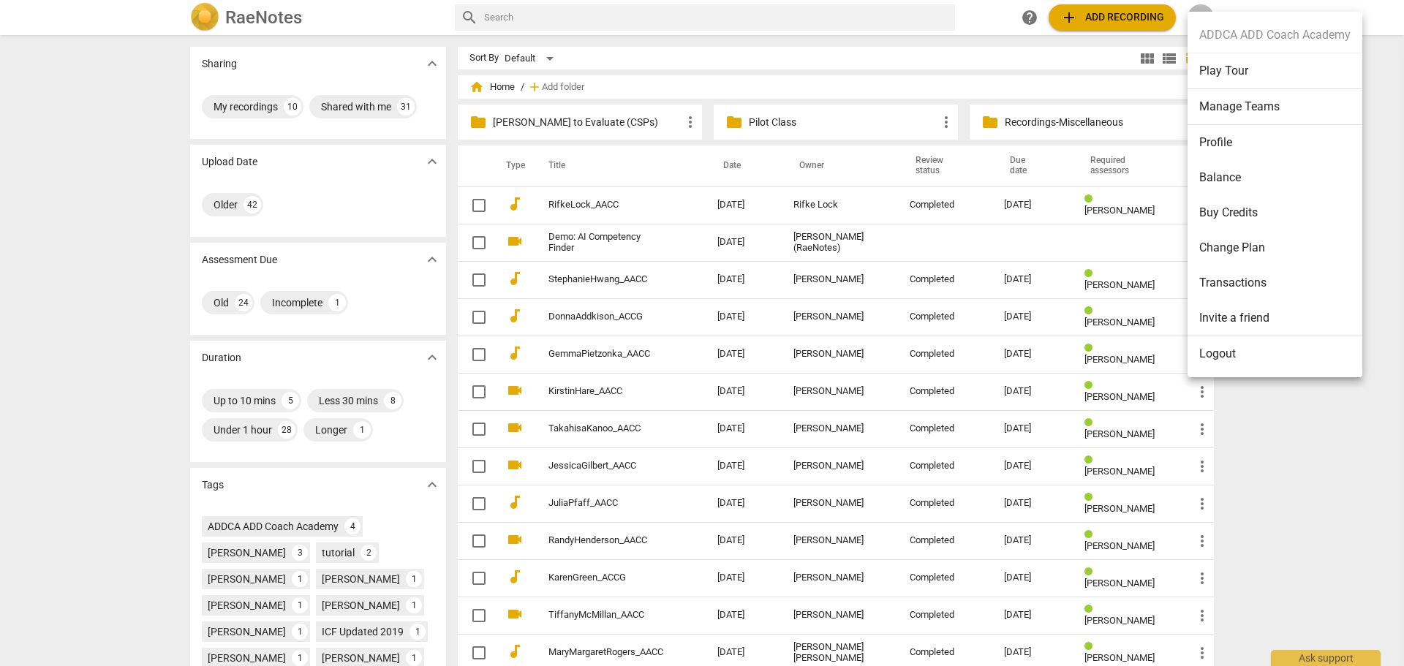
click at [1230, 344] on li "Logout" at bounding box center [1275, 353] width 175 height 35
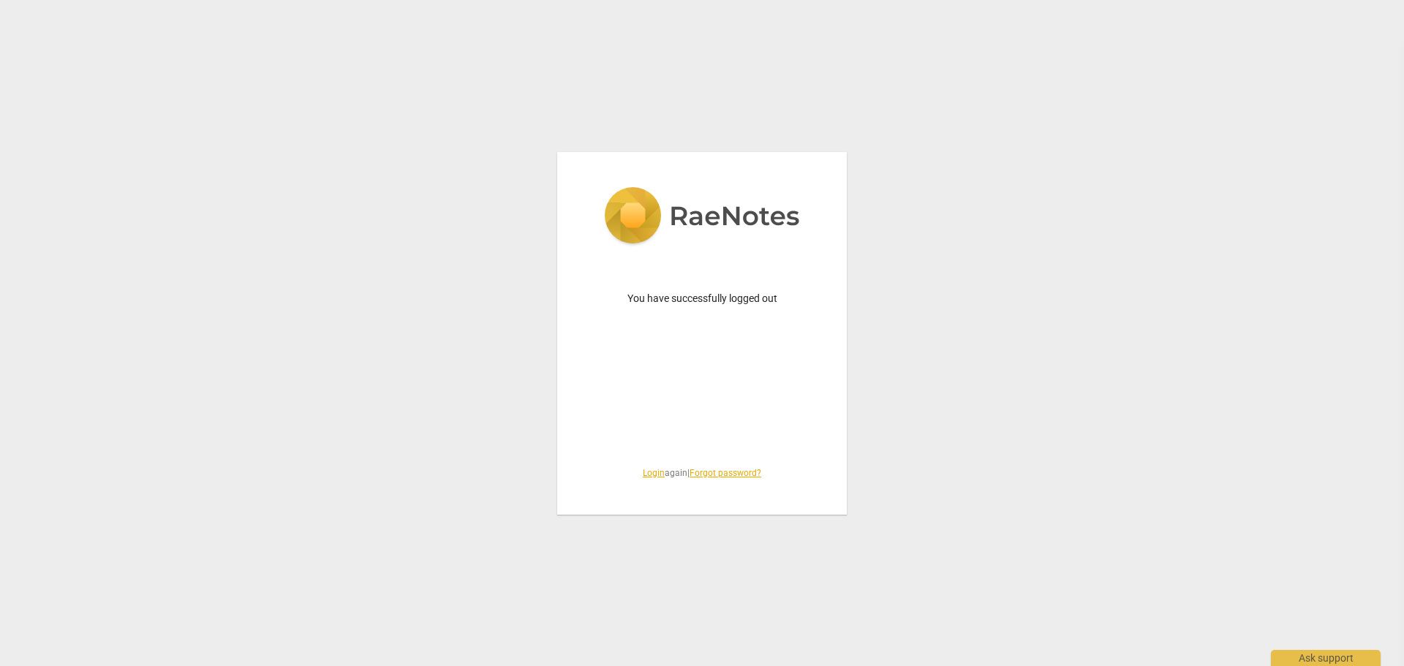
click at [646, 474] on link "Login" at bounding box center [654, 473] width 22 height 10
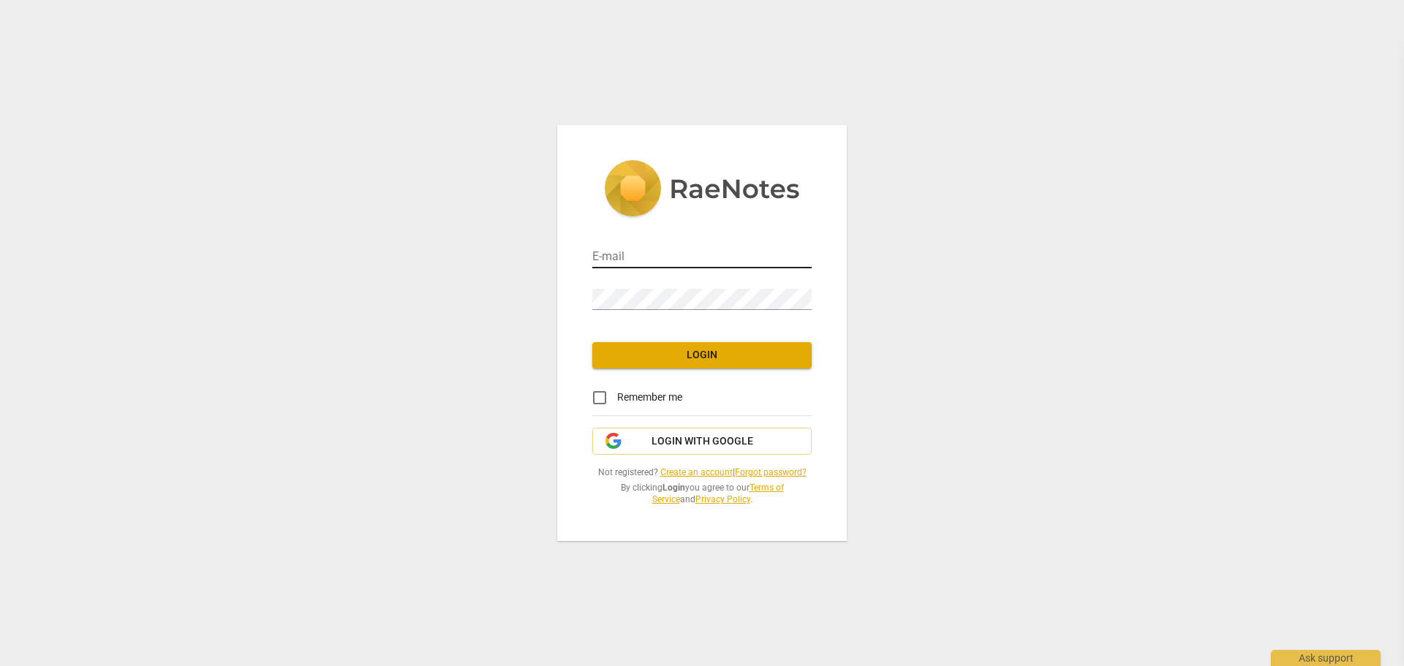
click at [812, 247] on div at bounding box center [812, 247] width 0 height 0
type input "student@addca.com"
drag, startPoint x: 685, startPoint y: 358, endPoint x: 677, endPoint y: 356, distance: 9.0
click at [685, 358] on span "Login" at bounding box center [702, 355] width 196 height 15
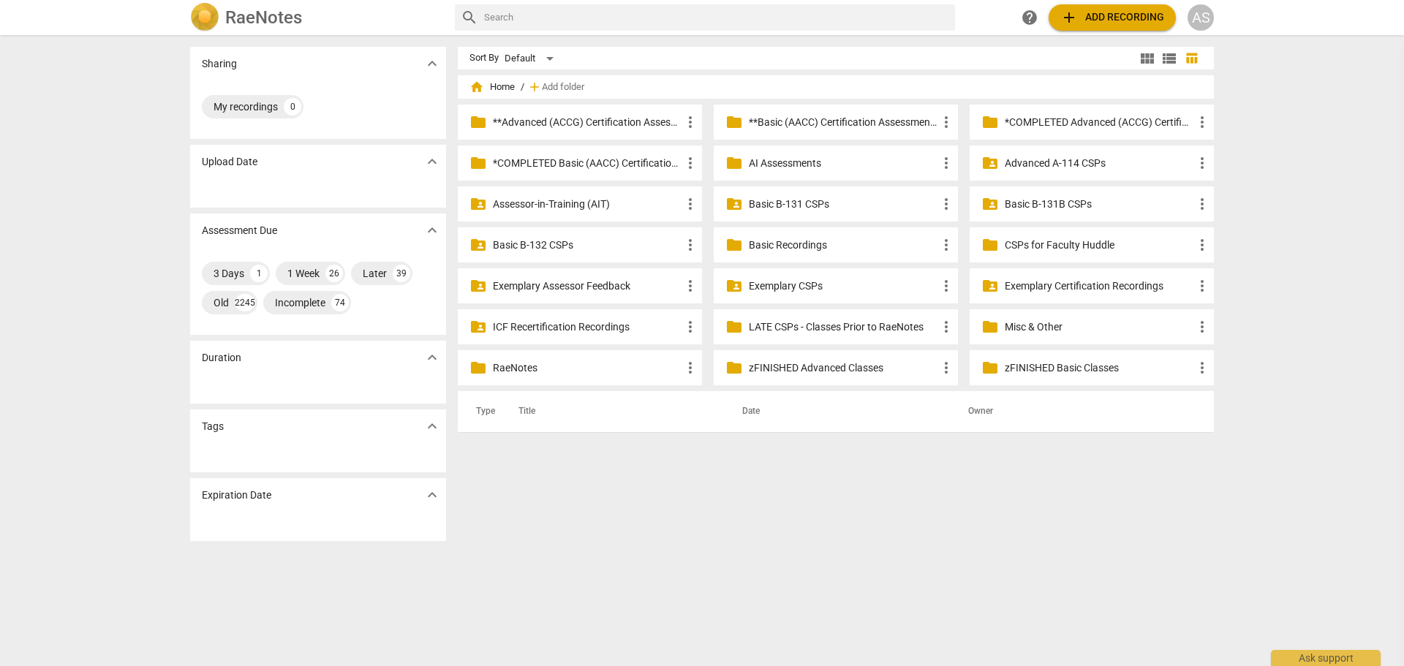
click at [1278, 90] on div "Sharing expand_more My recordings 0 Upload Date expand_more Assessment Due expa…" at bounding box center [702, 352] width 1404 height 630
click at [1280, 98] on div "Sharing expand_more My recordings 0 Upload Date expand_more Assessment Due expa…" at bounding box center [702, 352] width 1404 height 630
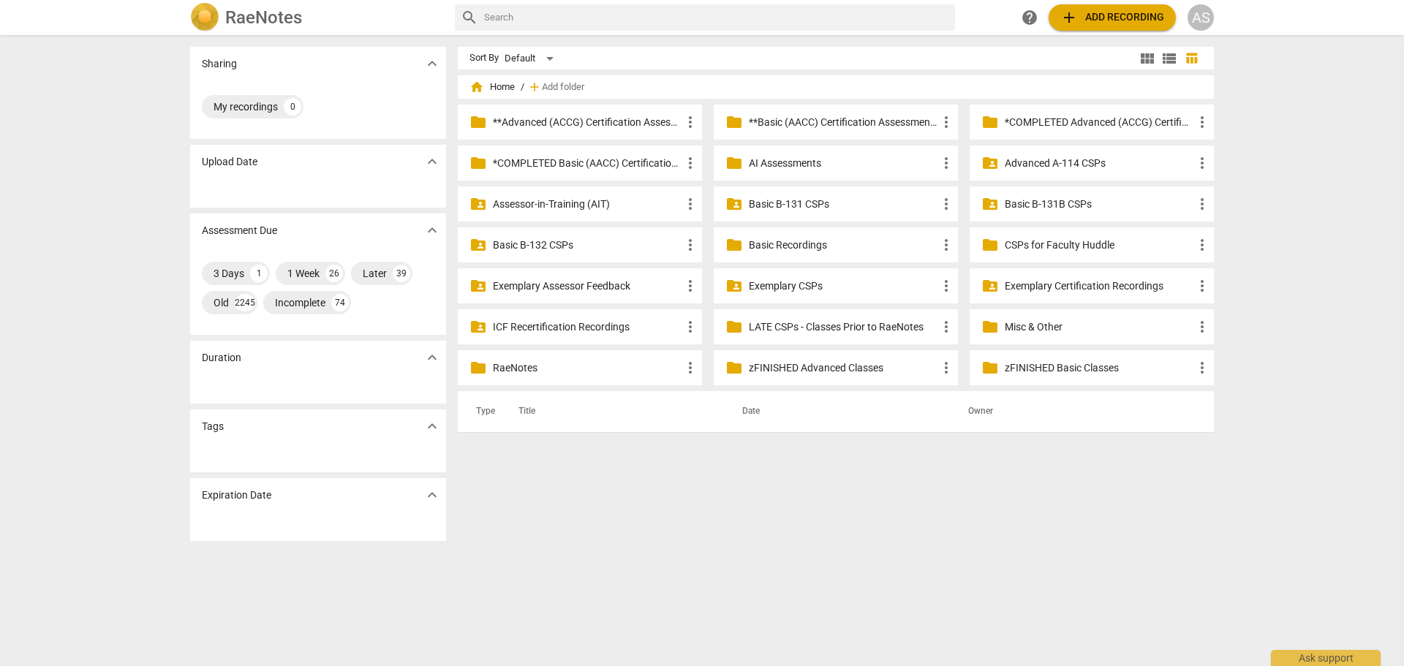
click at [1281, 110] on div "Sharing expand_more My recordings 0 Upload Date expand_more Assessment Due expa…" at bounding box center [702, 352] width 1404 height 630
